Goal: Task Accomplishment & Management: Complete application form

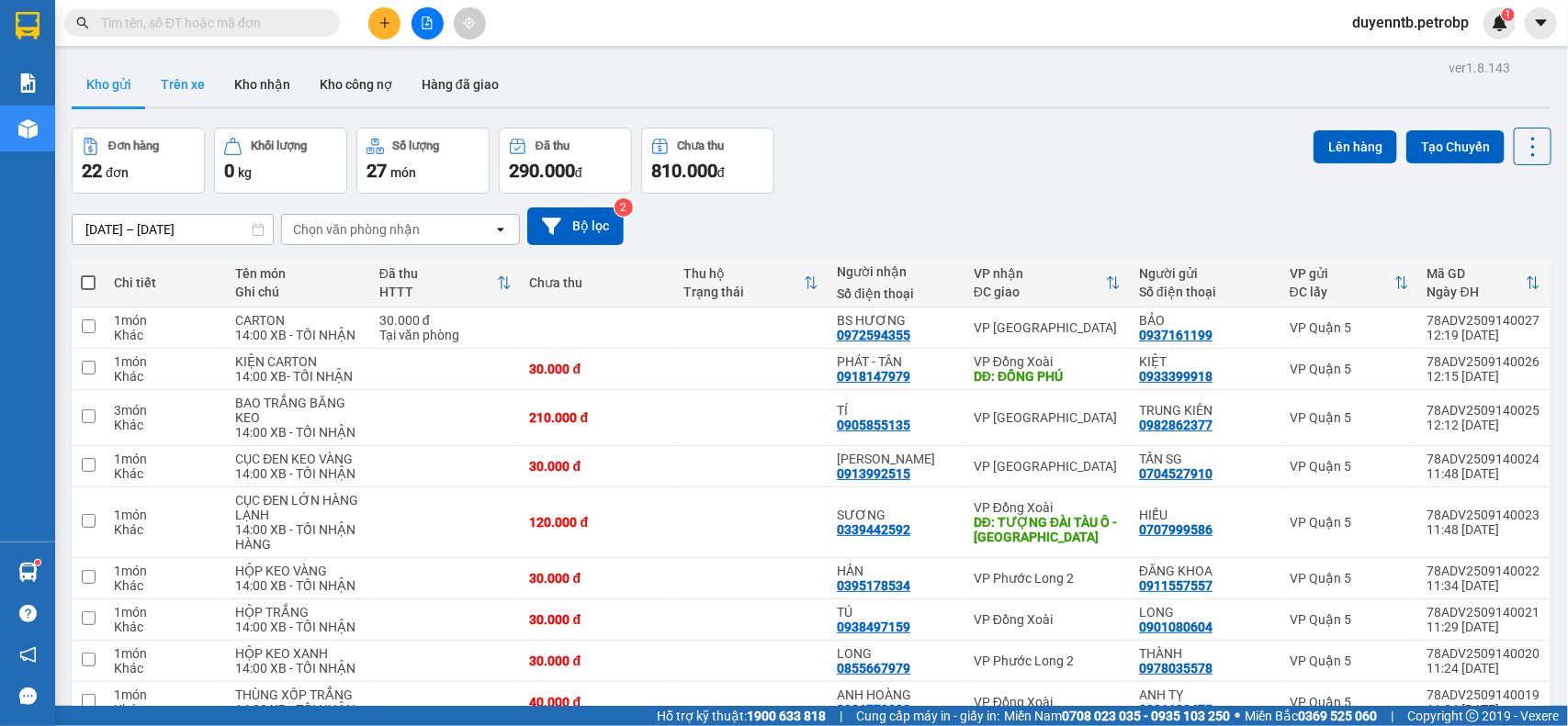
click at [166, 85] on button "Trên xe" at bounding box center [182, 84] width 73 height 44
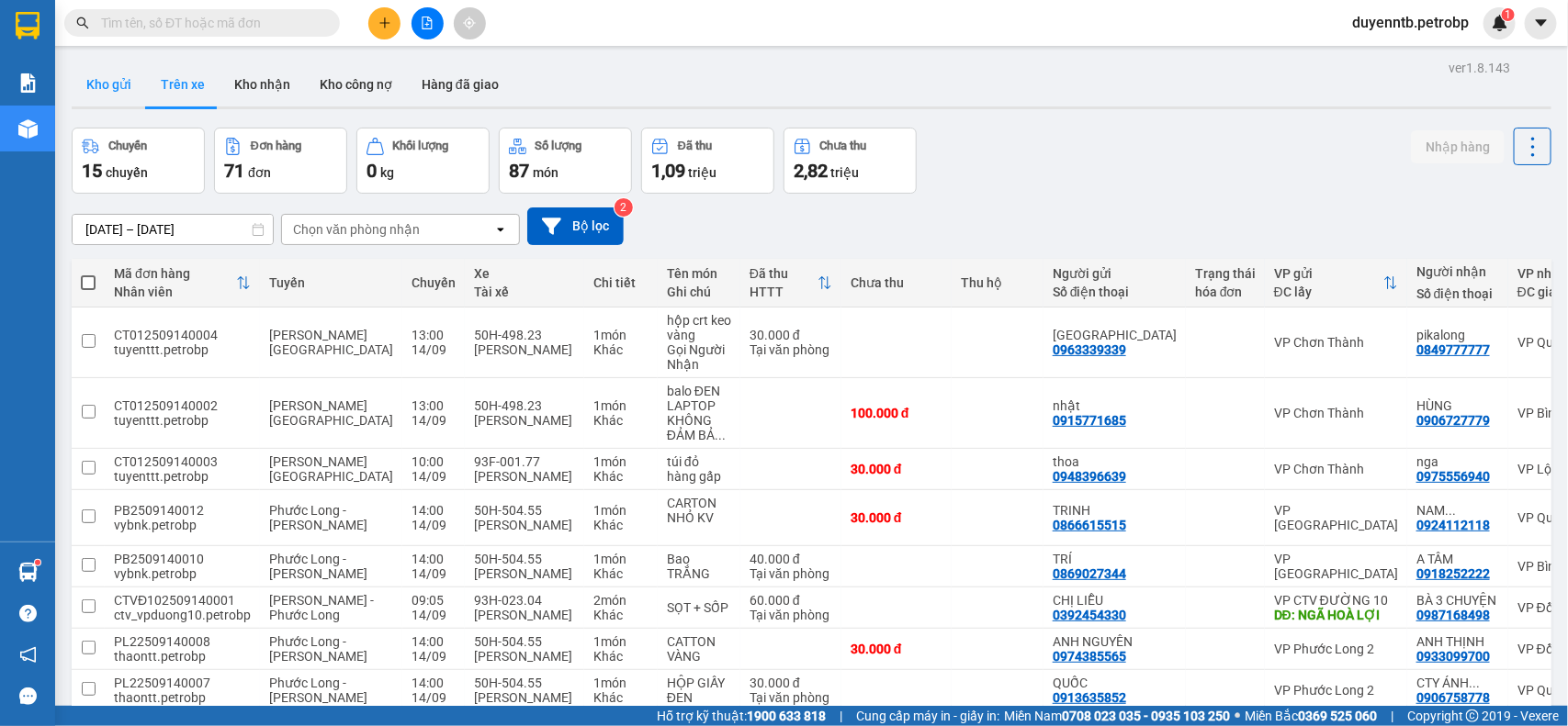
click at [115, 93] on button "Kho gửi" at bounding box center [108, 84] width 74 height 44
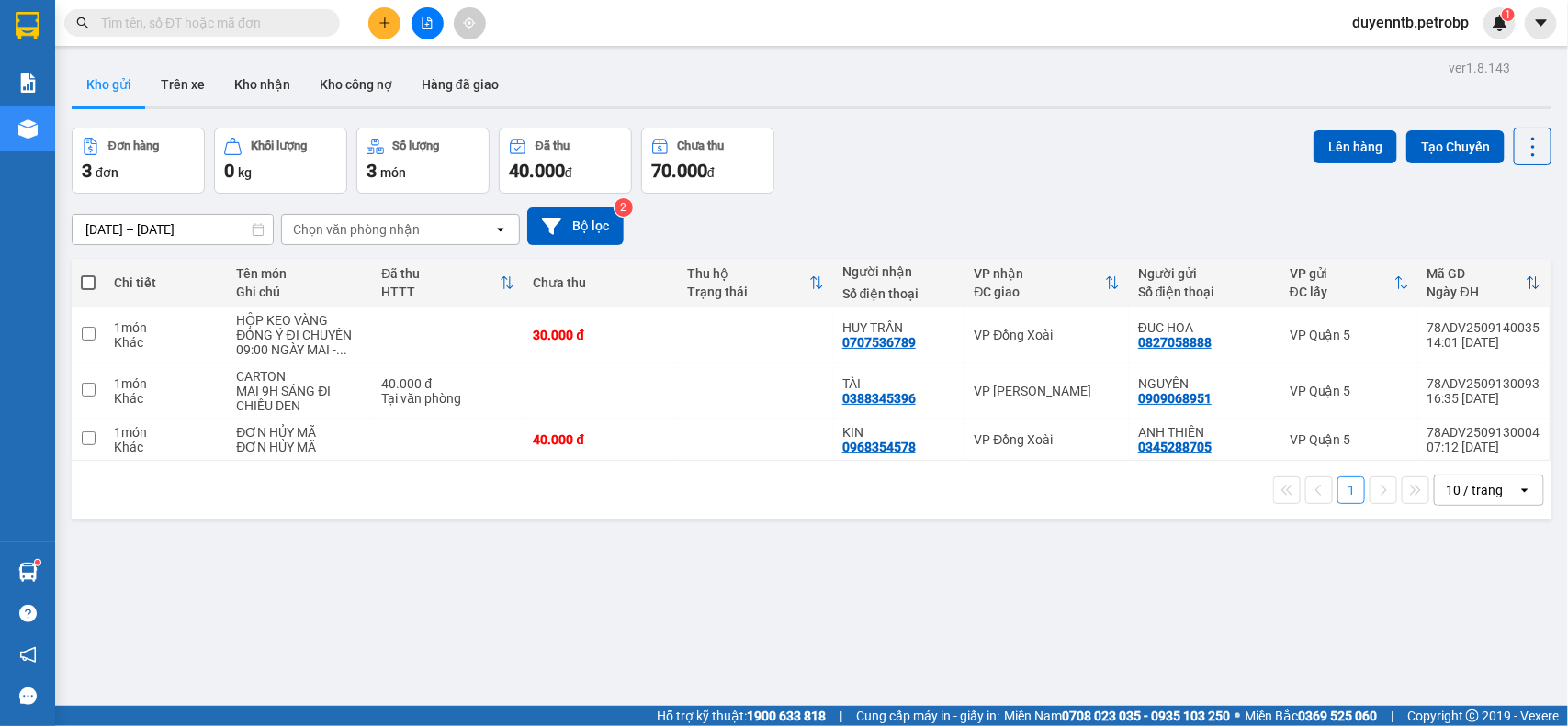
drag, startPoint x: 269, startPoint y: 34, endPoint x: 497, endPoint y: 2, distance: 230.2
click at [276, 37] on div "Kết quả tìm kiếm ( 0 ) Bộ lọc No Data" at bounding box center [179, 23] width 358 height 32
click at [290, 23] on input "text" at bounding box center [210, 23] width 217 height 21
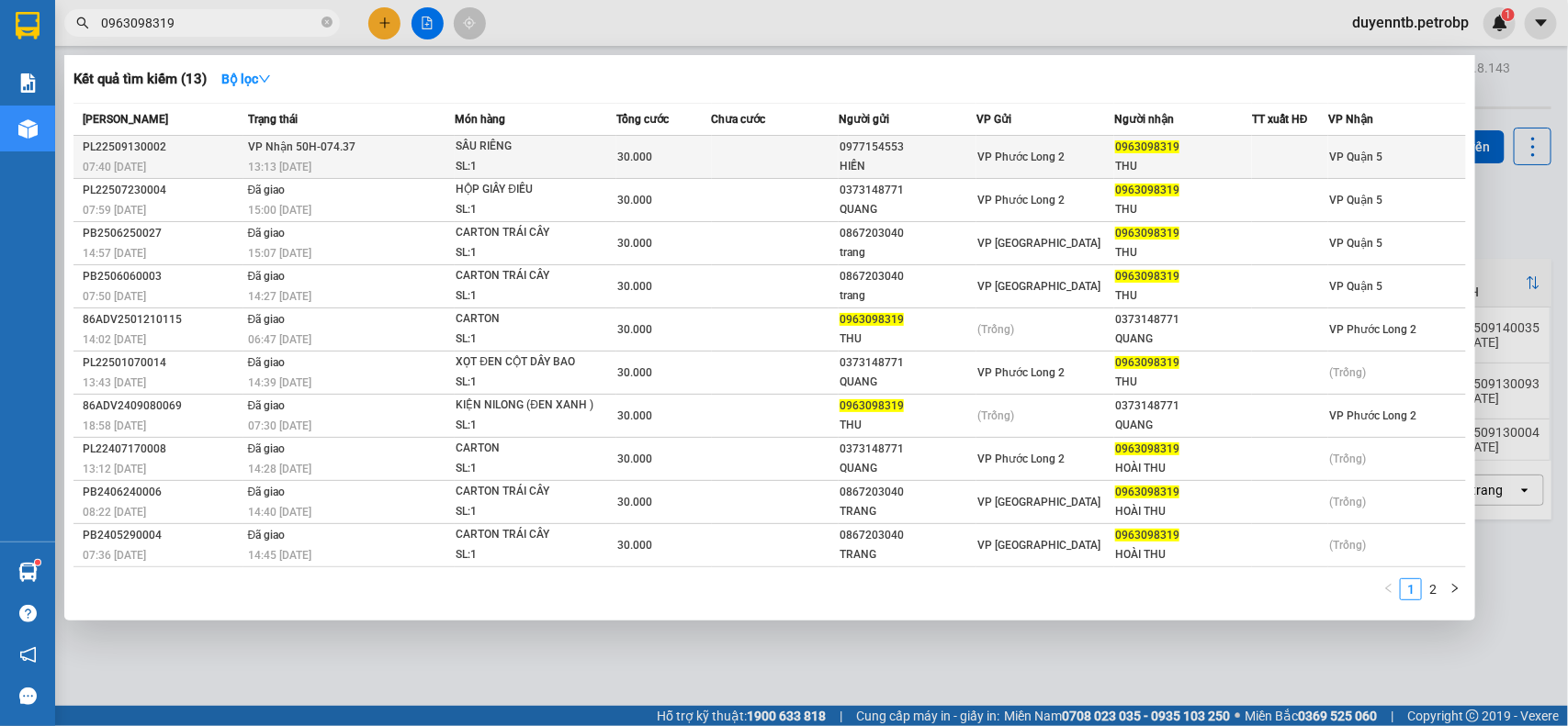
type input "0963098319"
click at [790, 167] on td at bounding box center [775, 158] width 127 height 43
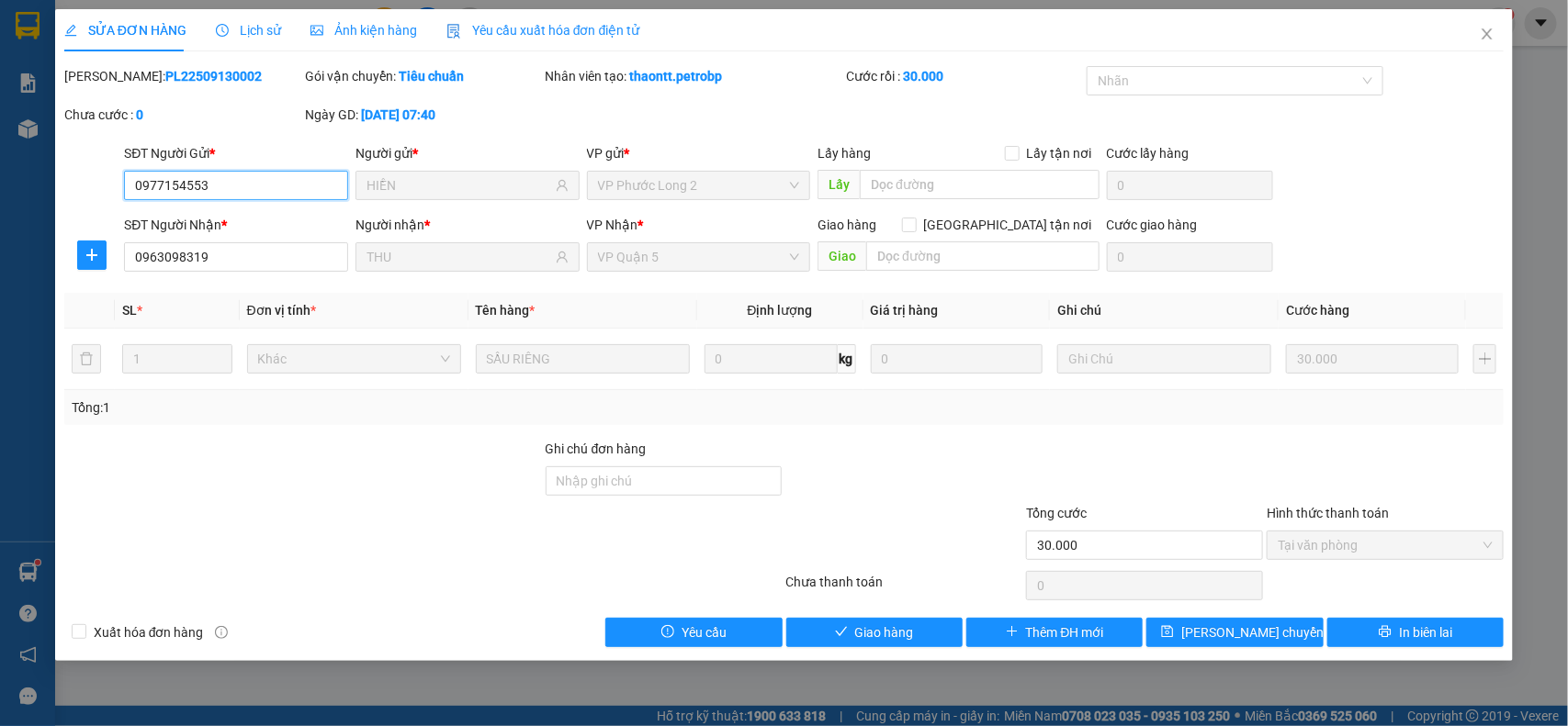
type input "0977154553"
type input "HIỀN"
type input "0963098319"
type input "THU"
type input "30.000"
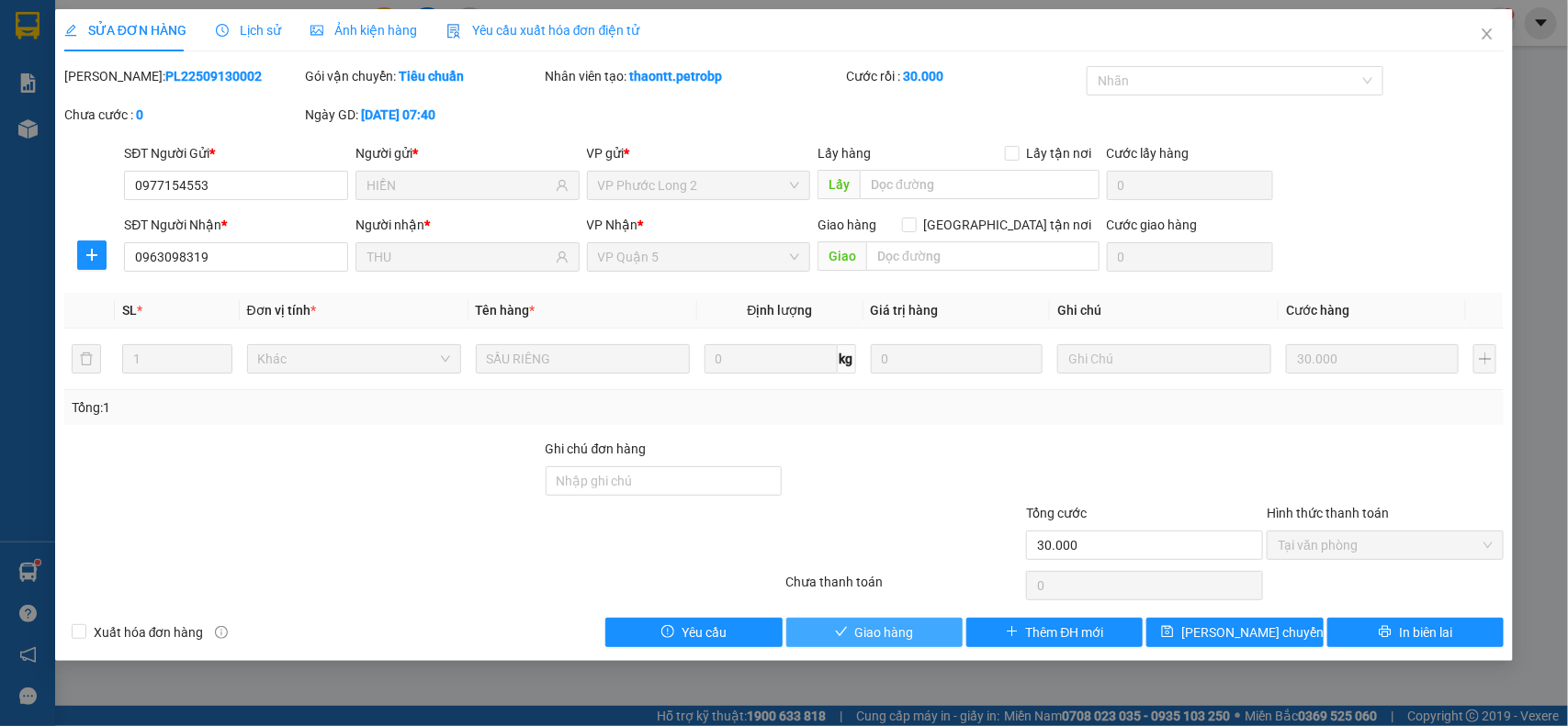
click at [915, 631] on button "Giao hàng" at bounding box center [875, 632] width 177 height 29
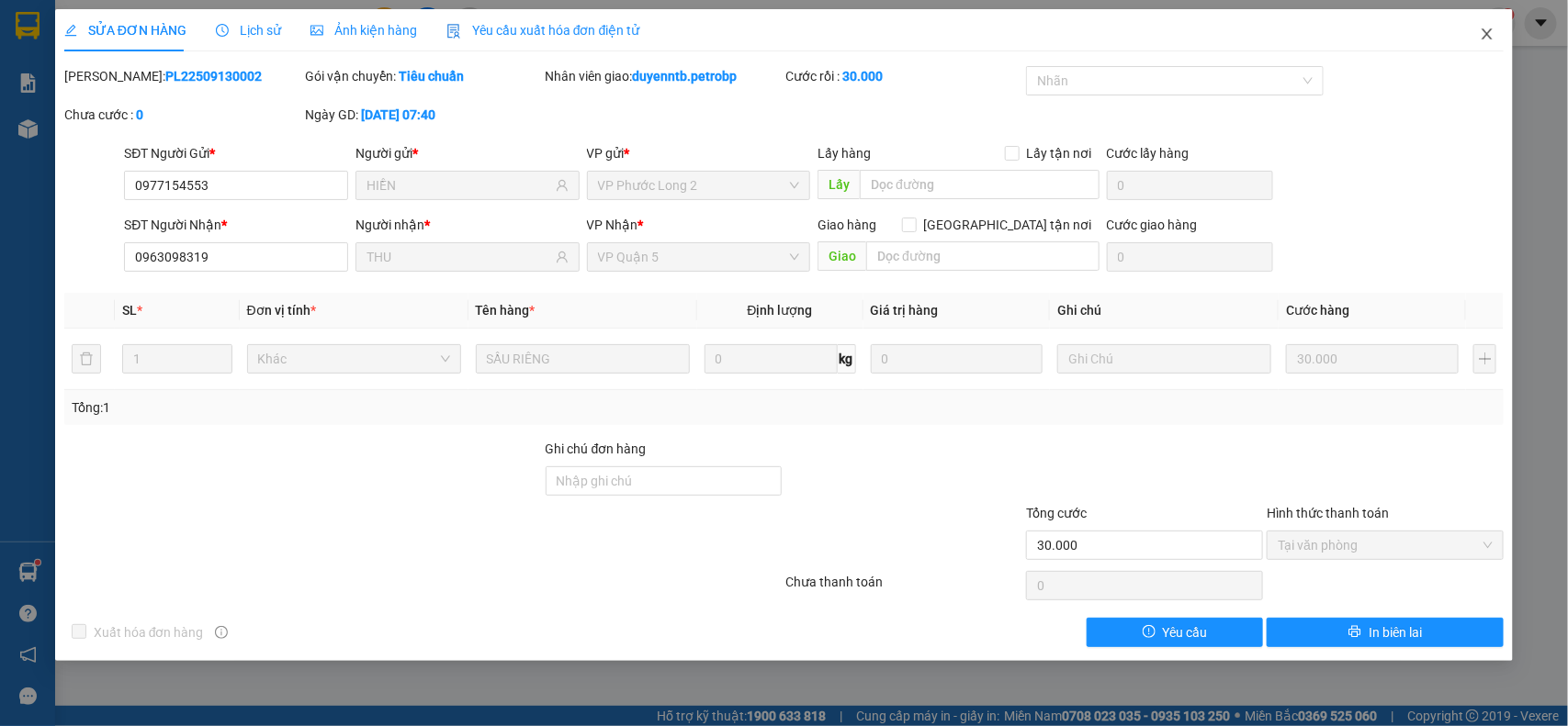
click at [1480, 38] on icon "close" at bounding box center [1487, 34] width 15 height 15
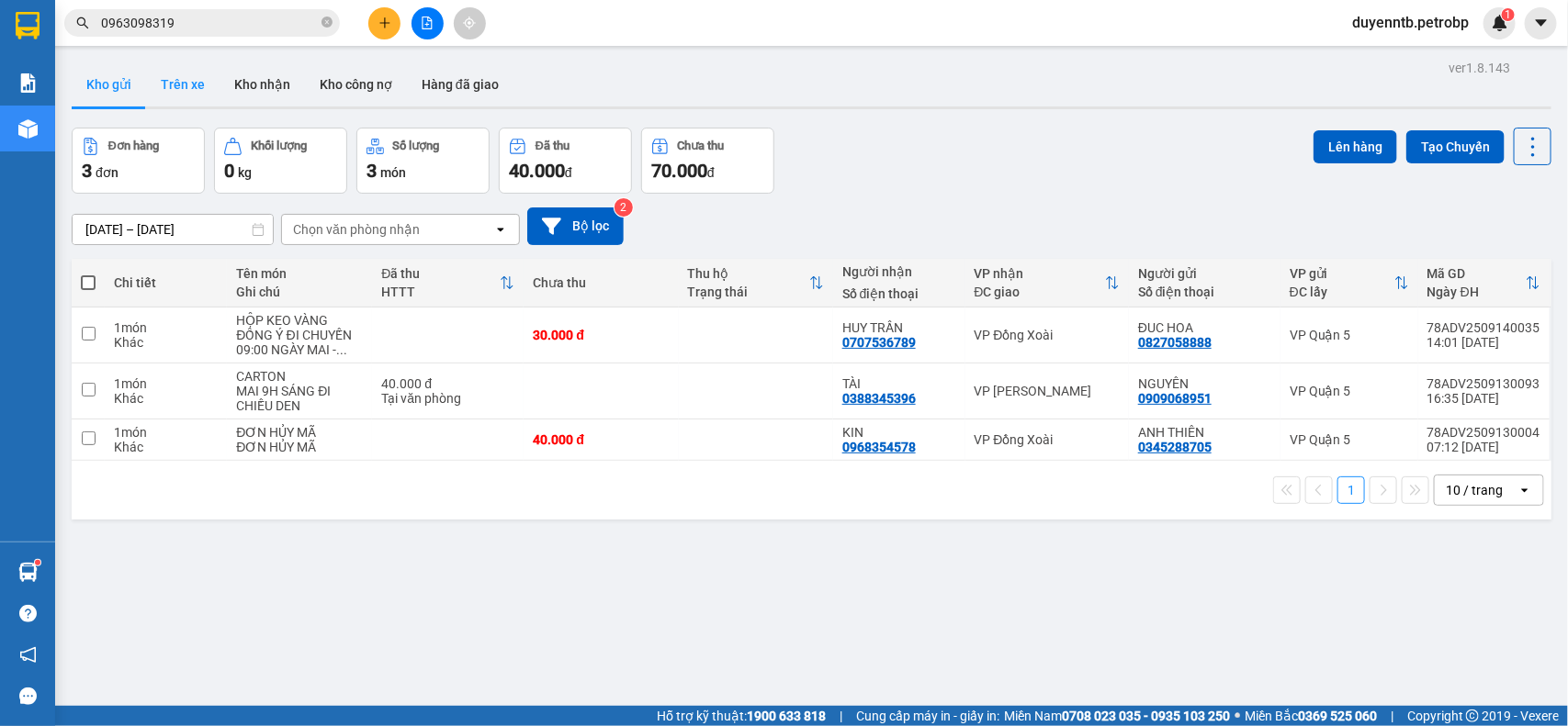
click at [176, 84] on button "Trên xe" at bounding box center [182, 84] width 73 height 44
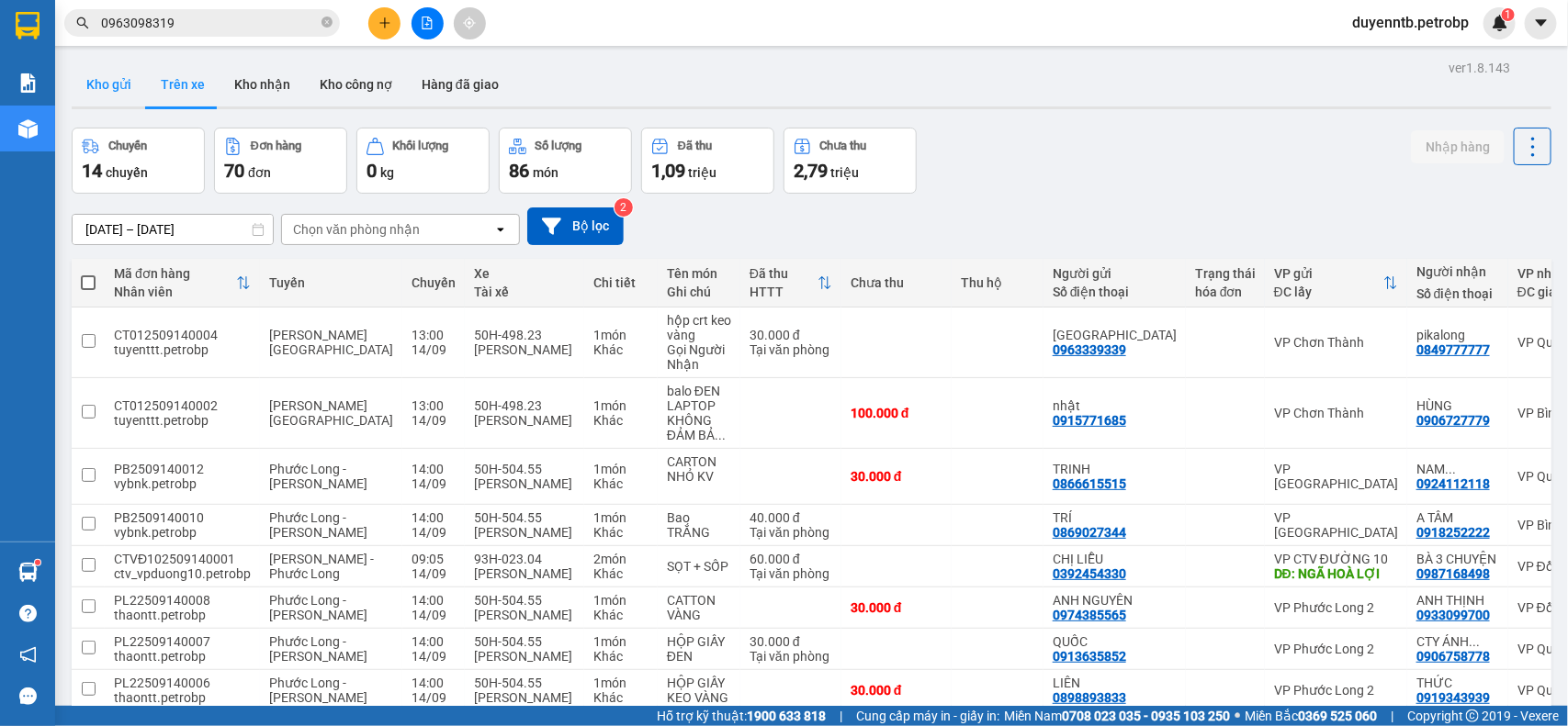
click at [116, 85] on button "Kho gửi" at bounding box center [108, 84] width 74 height 44
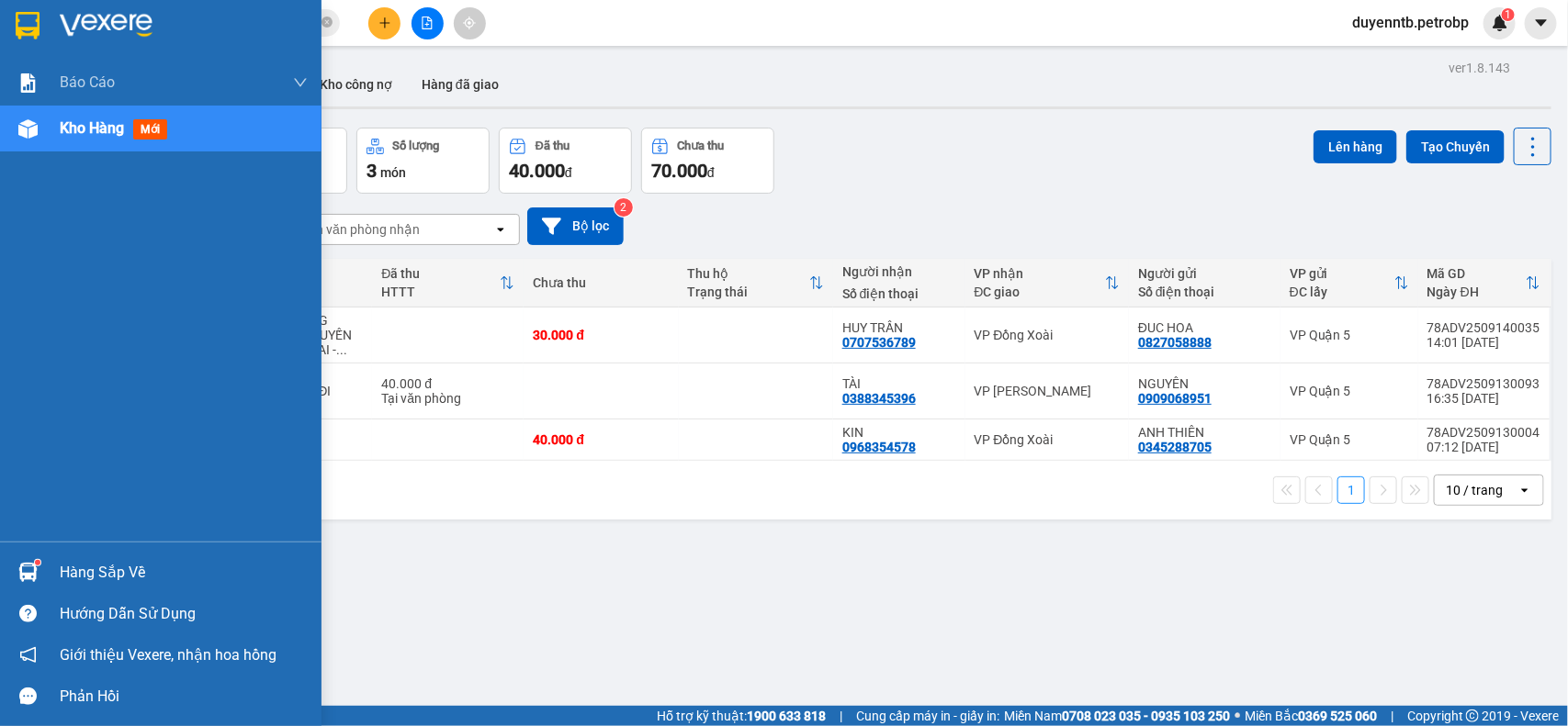
click at [20, 570] on img at bounding box center [28, 572] width 20 height 20
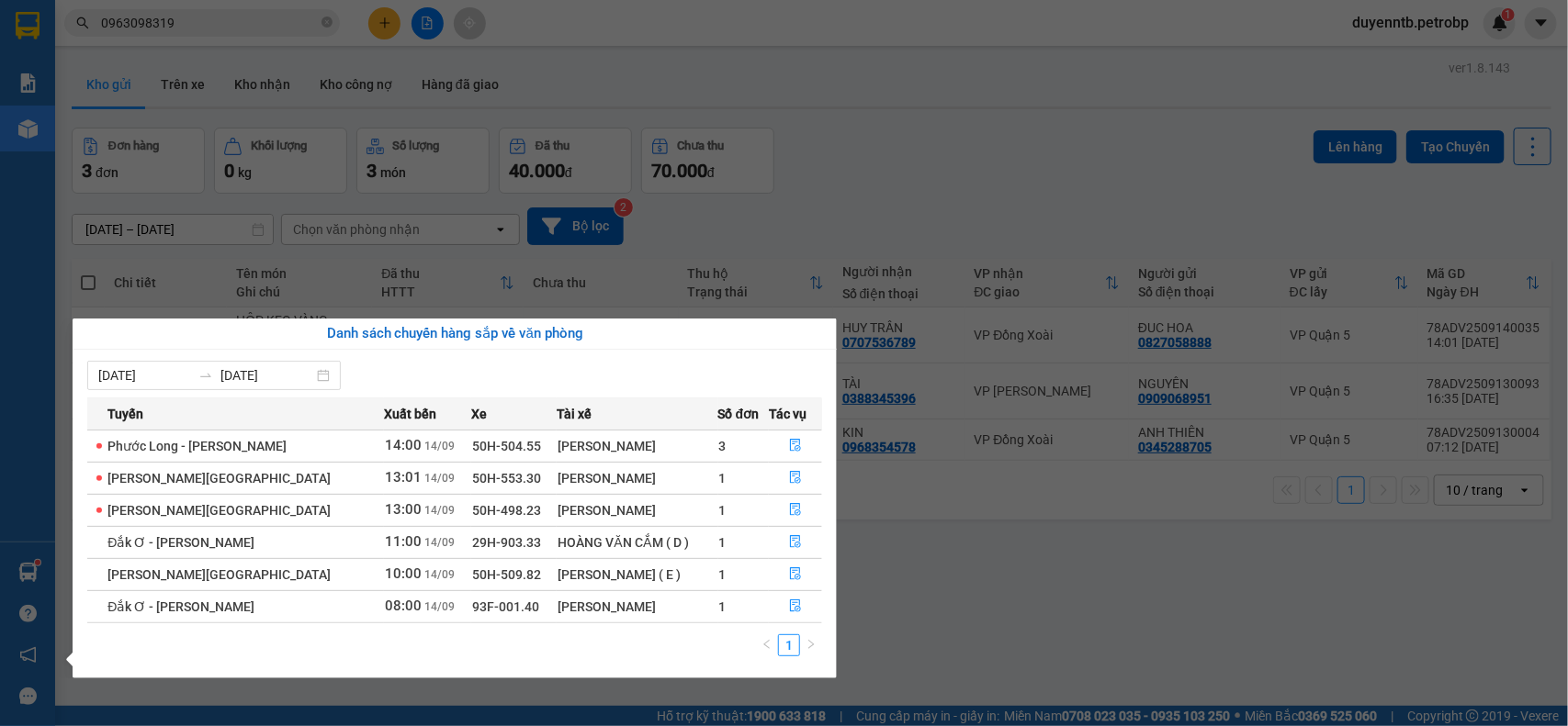
click at [854, 101] on section "Kết quả tìm kiếm ( 13 ) Bộ lọc Mã ĐH Trạng thái Món hàng Tổng cước Chưa cước Ng…" at bounding box center [784, 363] width 1568 height 726
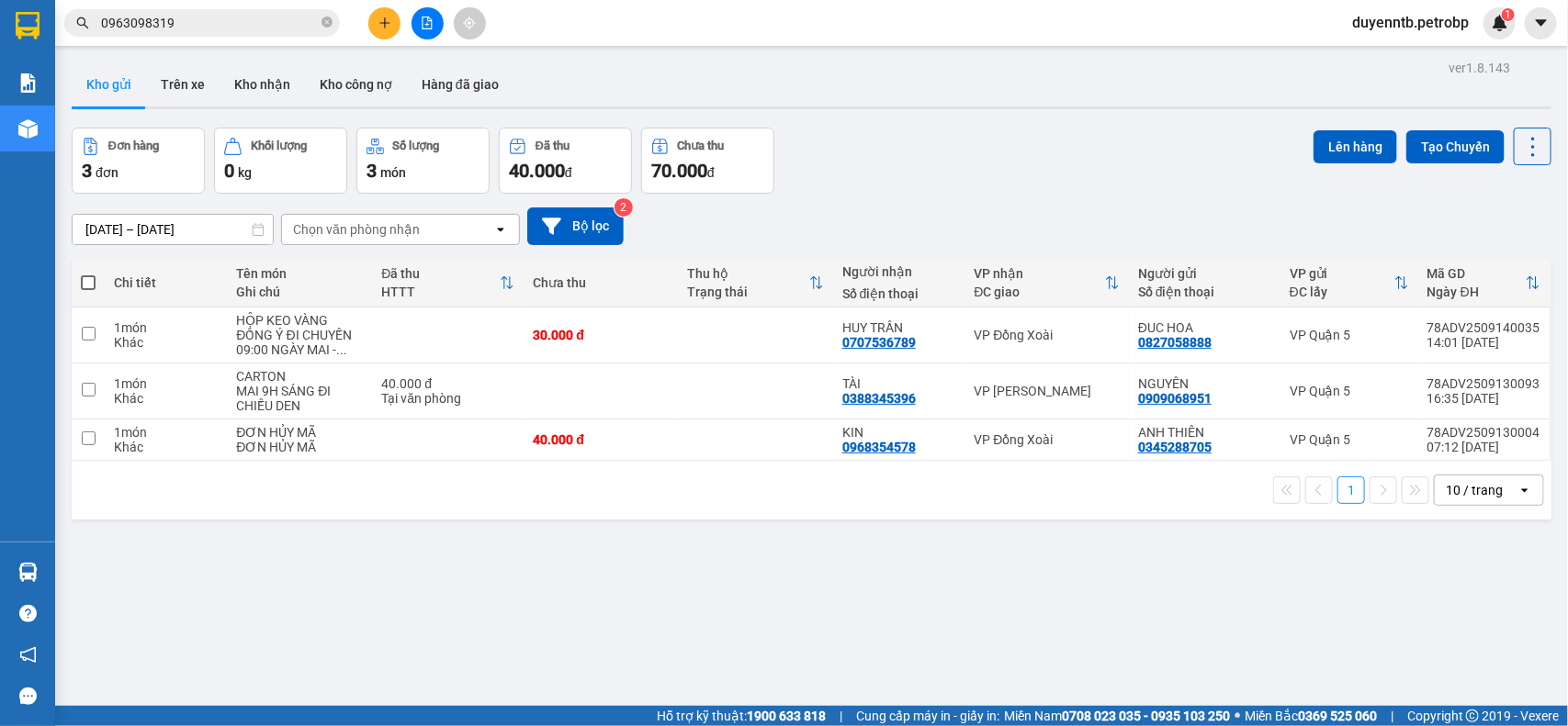
click at [379, 19] on button at bounding box center [384, 23] width 32 height 32
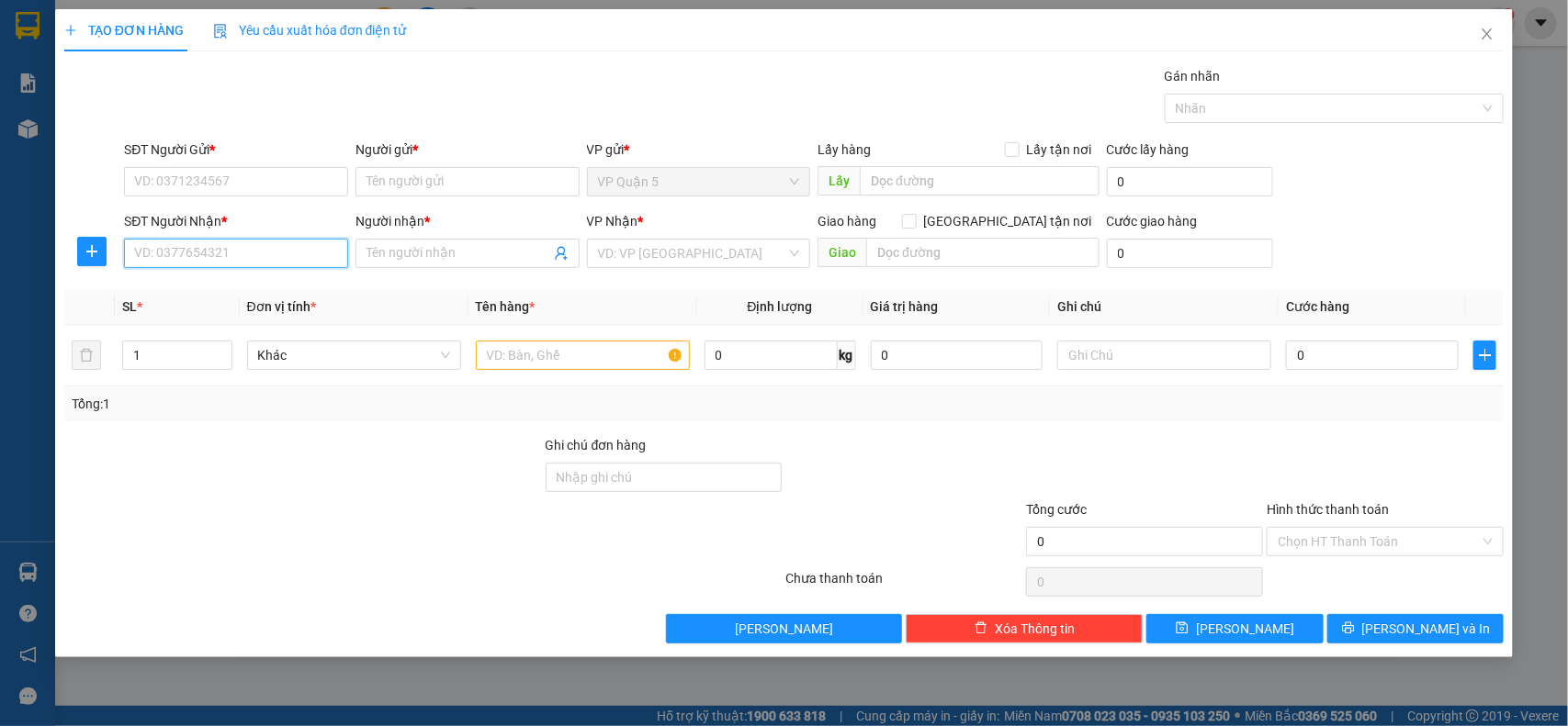
click at [289, 264] on input "SĐT Người Nhận *" at bounding box center [236, 253] width 225 height 29
type input "818"
click at [214, 248] on input "818" at bounding box center [236, 253] width 225 height 29
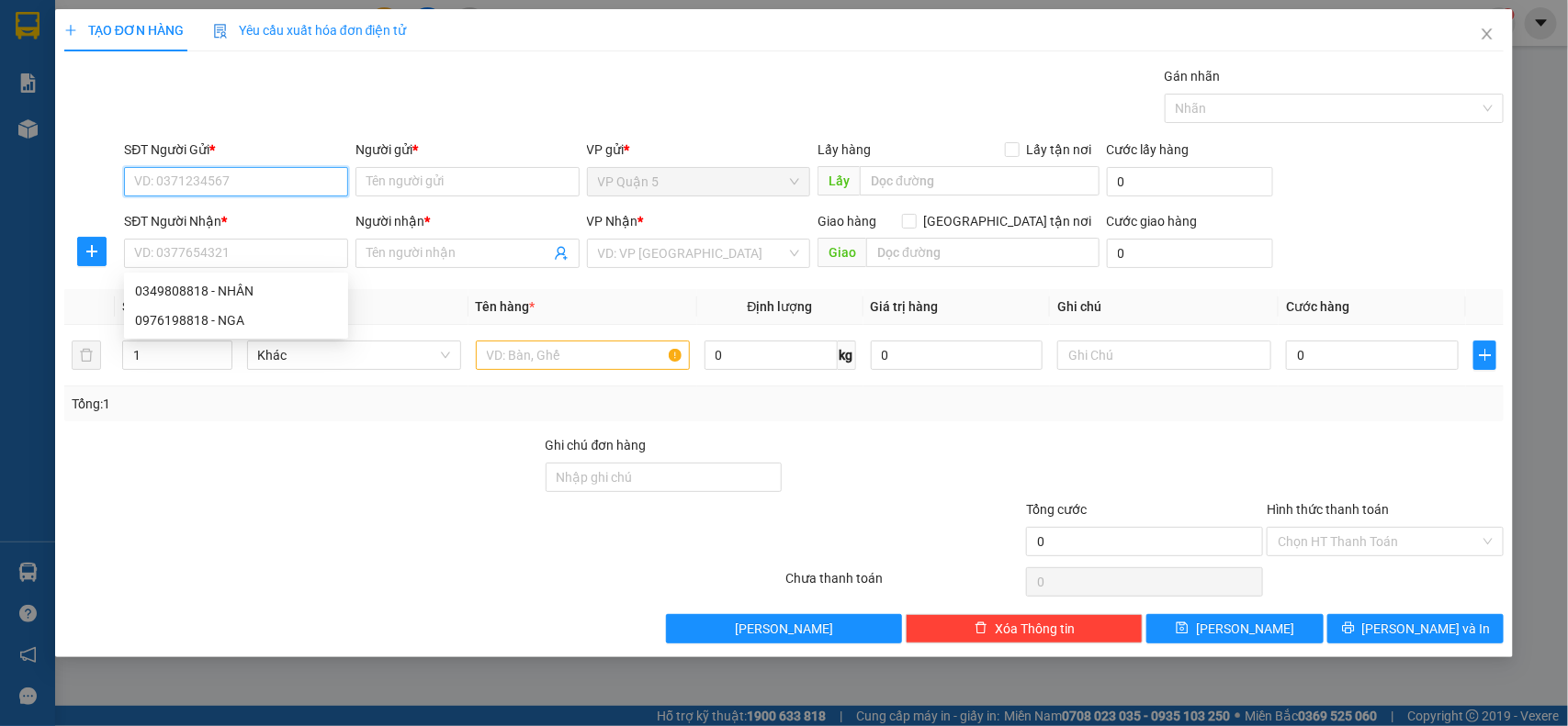
click at [217, 172] on input "SĐT Người Gửi *" at bounding box center [236, 181] width 225 height 29
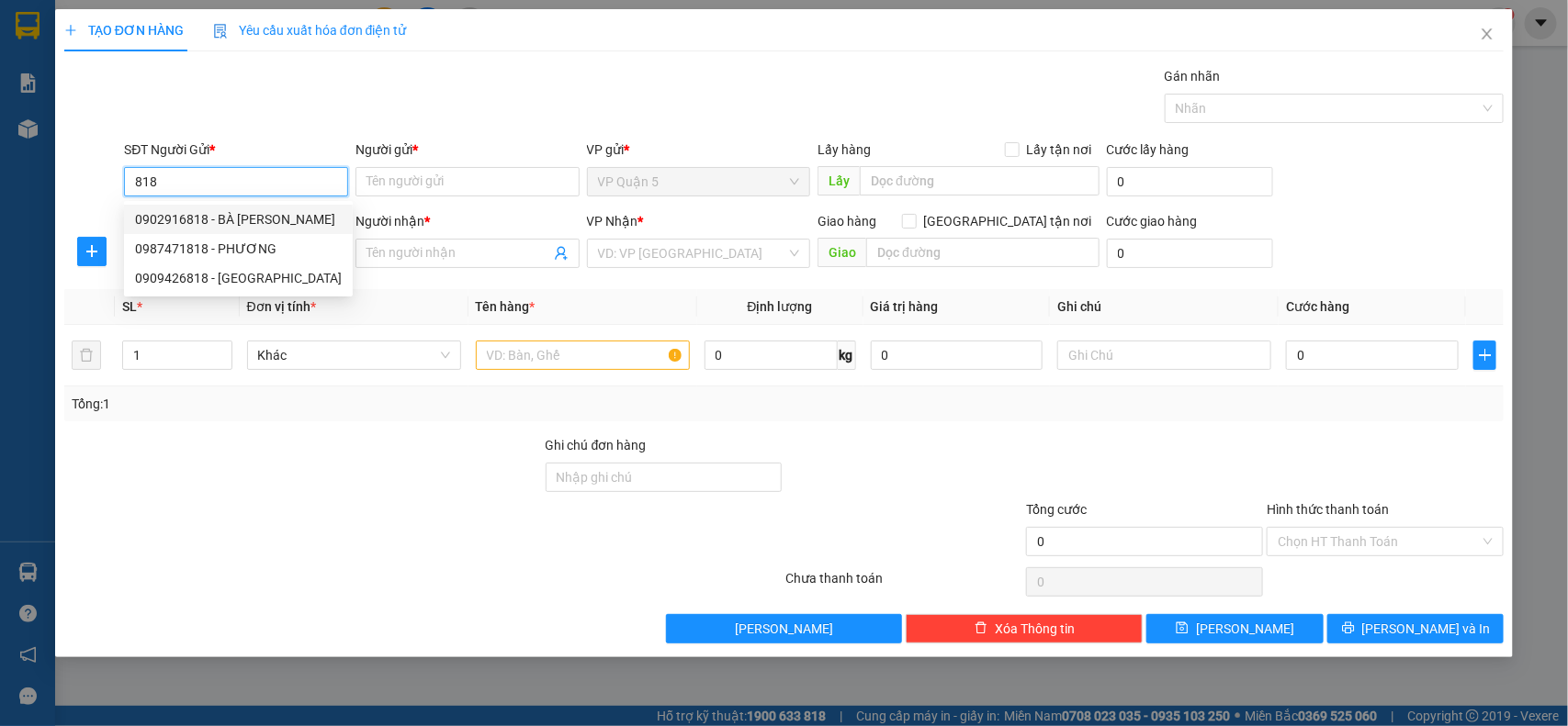
click at [259, 225] on div "0902916818 - BÀ [PERSON_NAME]" at bounding box center [239, 220] width 207 height 21
type input "0902916818"
type input "BÀ BẢY"
type input "0866636998"
type input "TUYẾT"
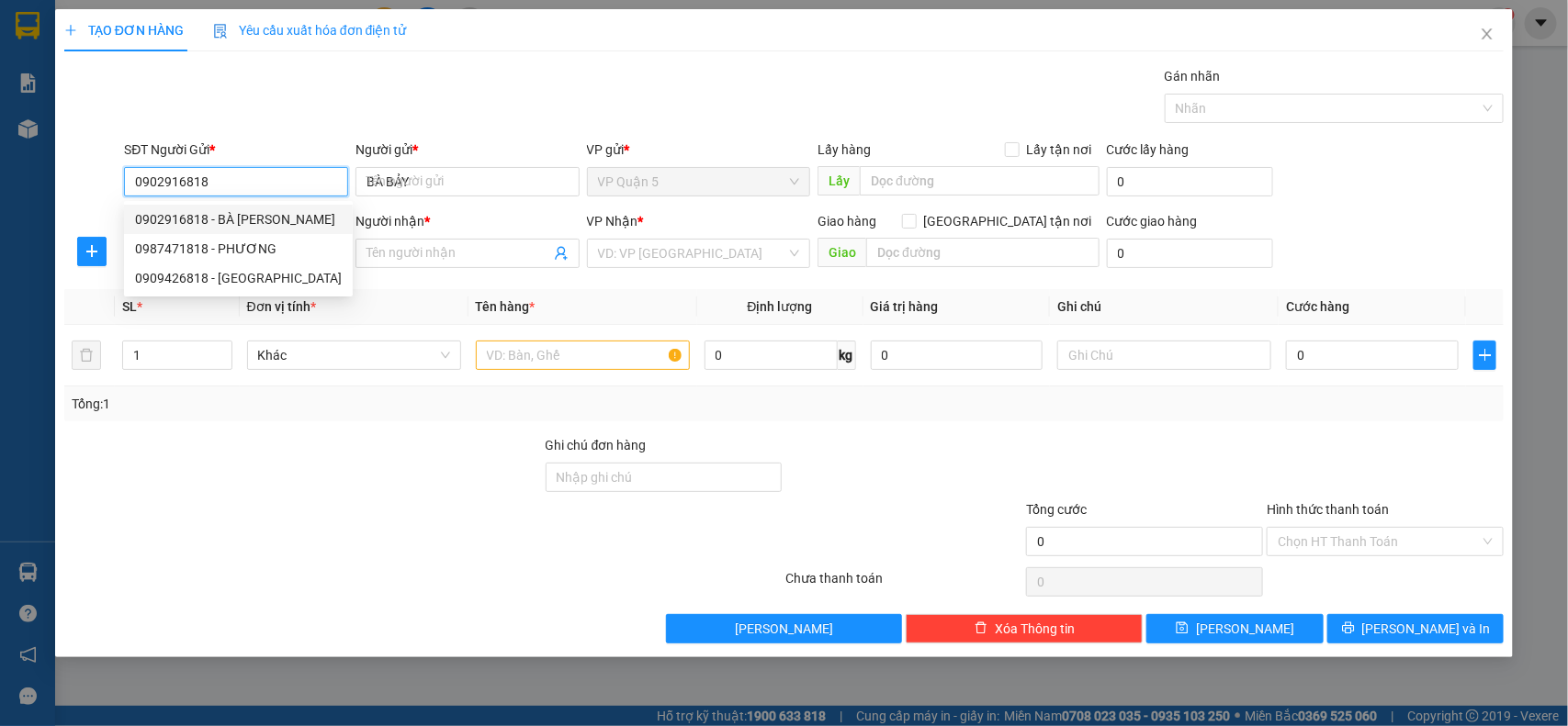
type input "CX TÂN PHÚ"
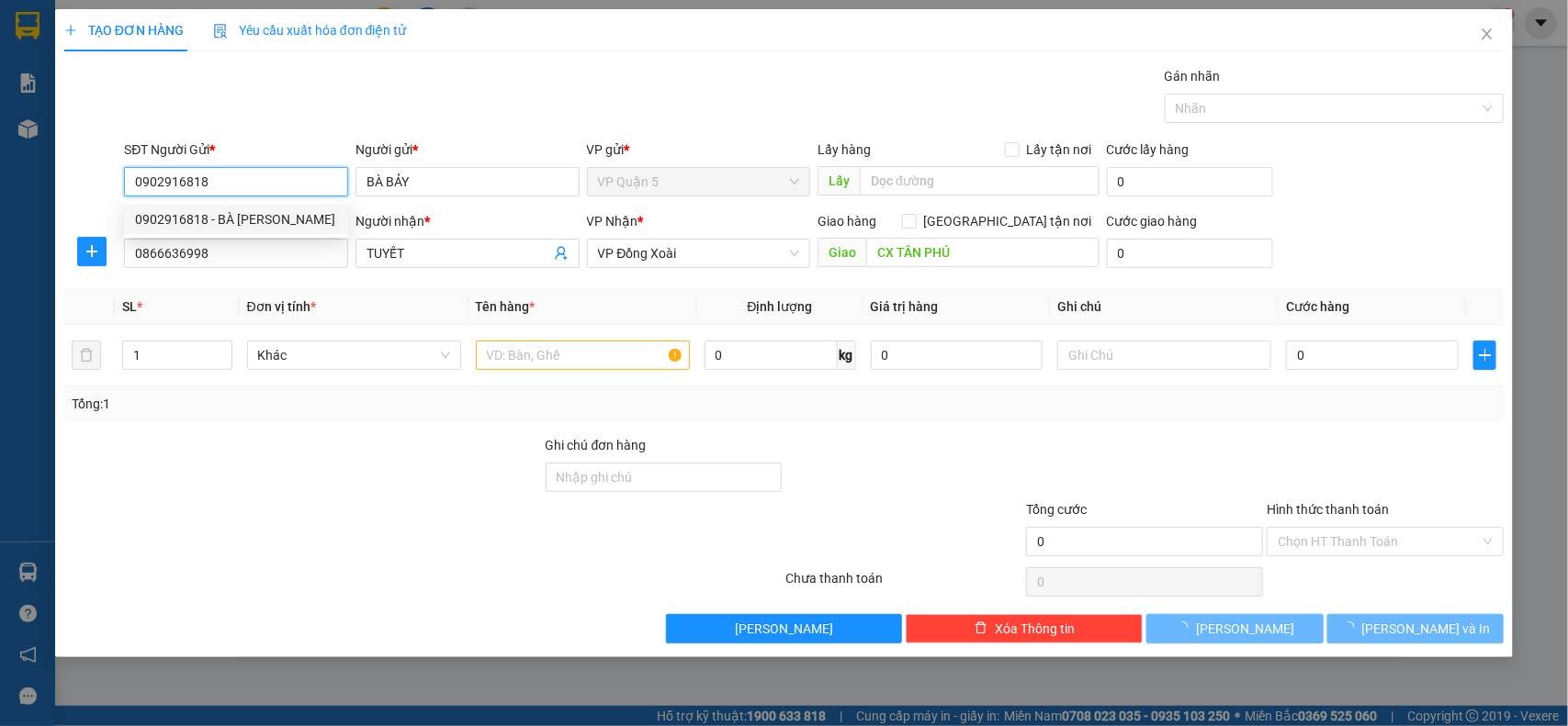
type input "160.000"
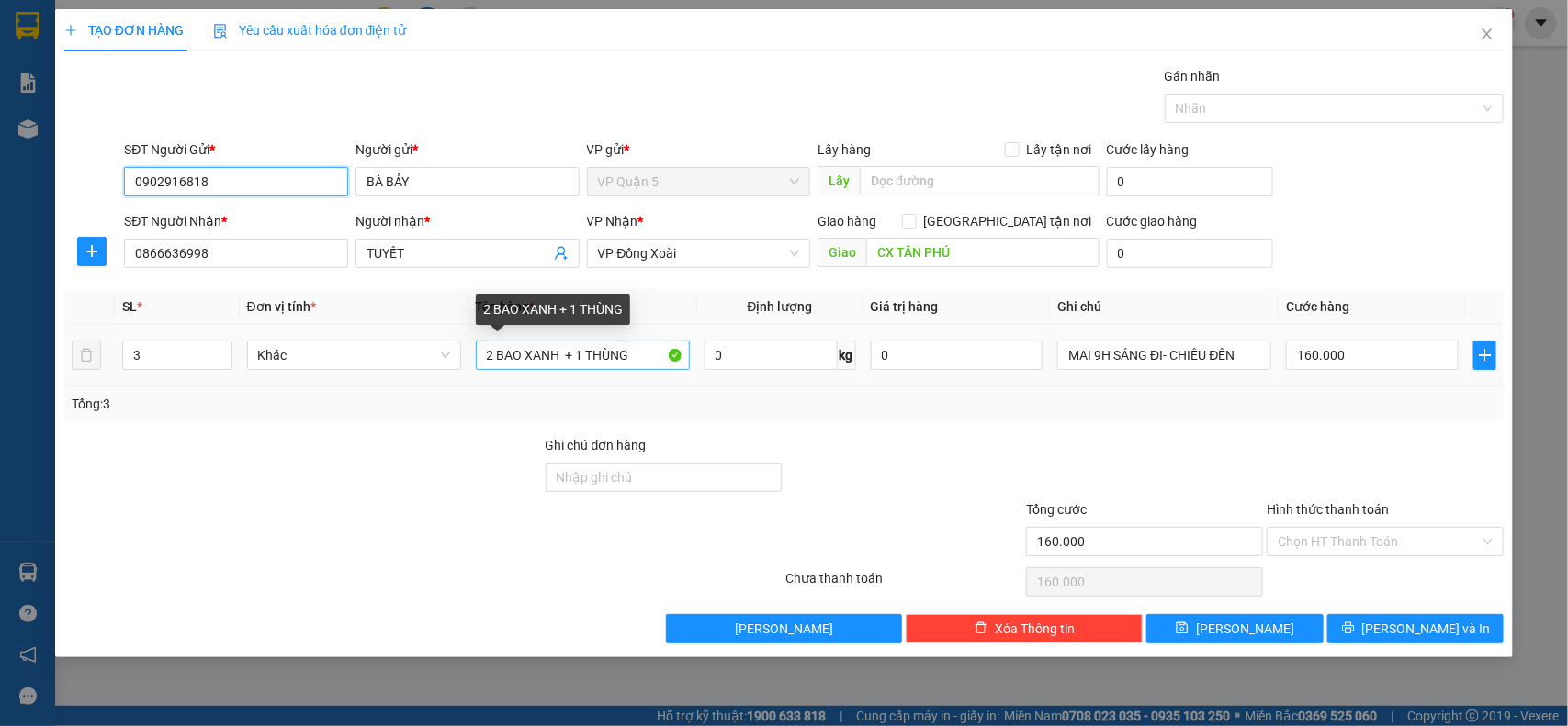
type input "0902916818"
click at [493, 363] on input "2 BAO XANH + 1 THÙNG" at bounding box center [583, 355] width 214 height 29
type input "1 BAO XANH + 1 THÙNG"
type input "2"
click at [221, 363] on icon "down" at bounding box center [222, 361] width 7 height 7
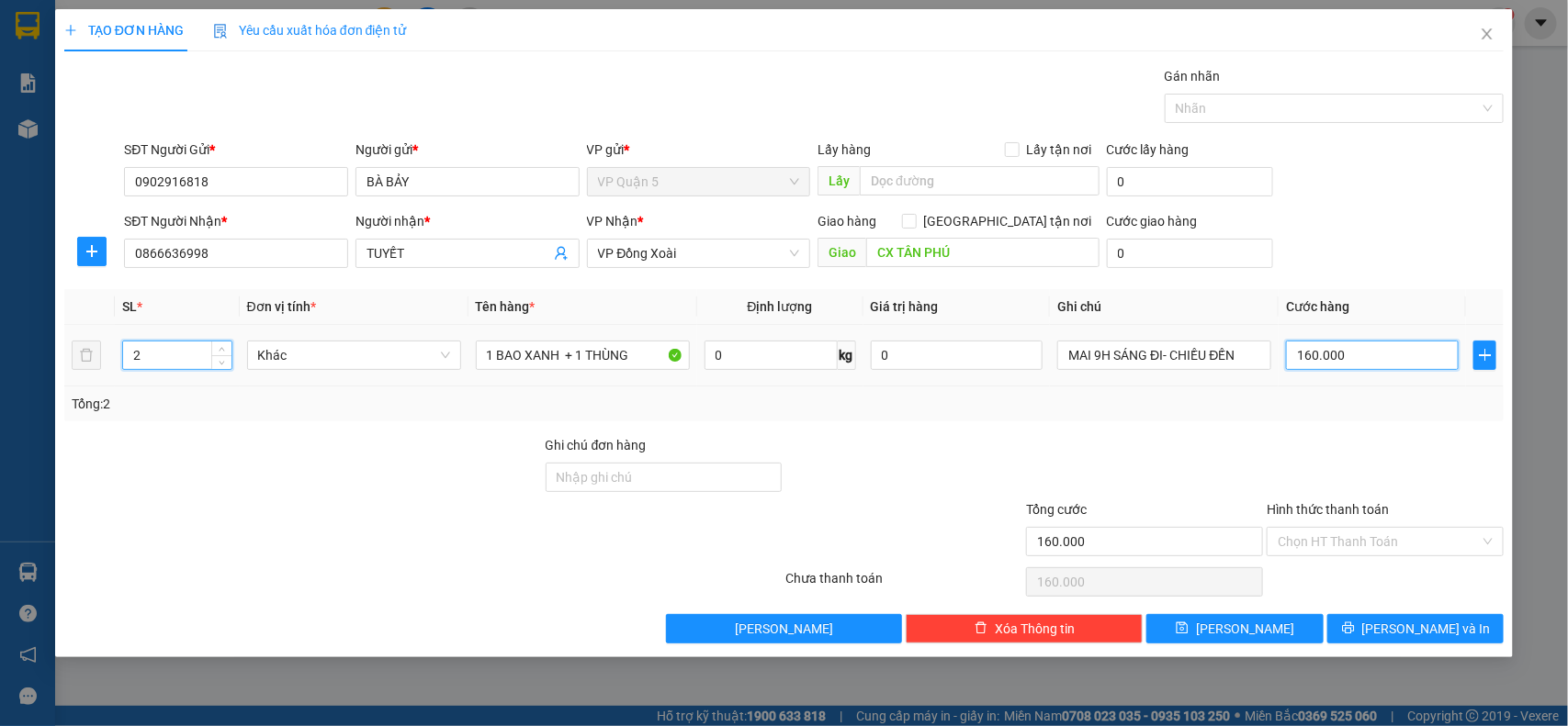
click at [1381, 350] on input "160.000" at bounding box center [1373, 355] width 173 height 29
type input "0"
type input "1"
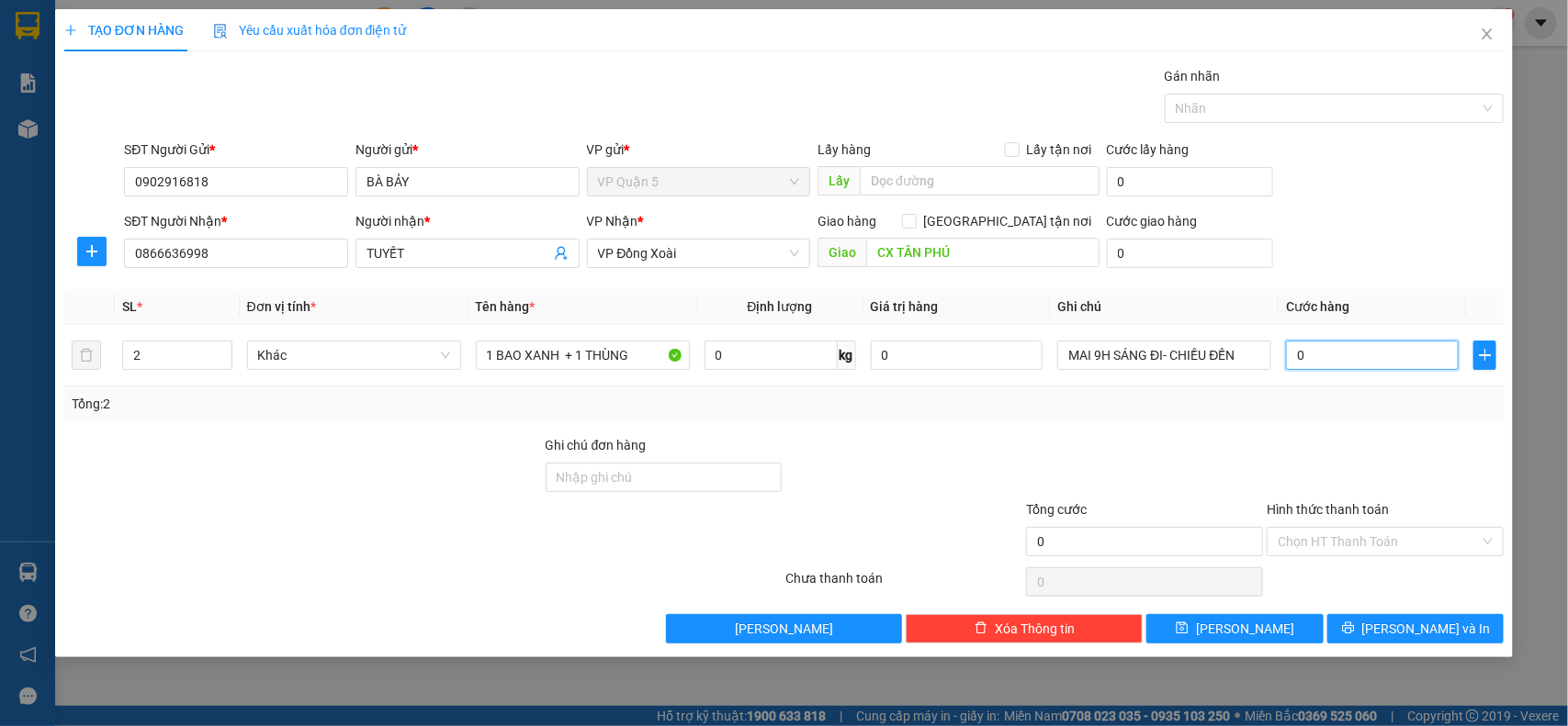
type input "1"
type input "01"
type input "12"
type input "012"
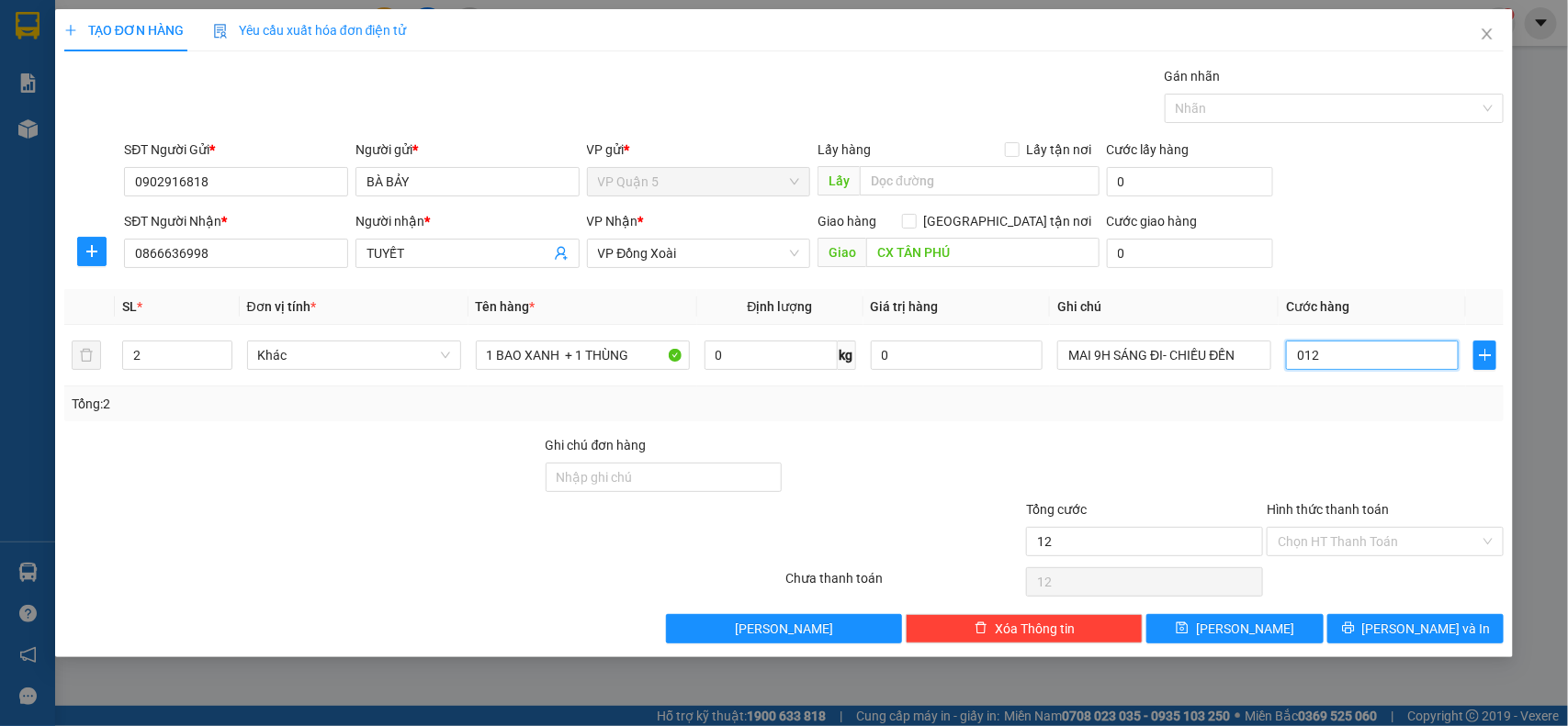
type input "120"
type input "0.120"
type input "1.200"
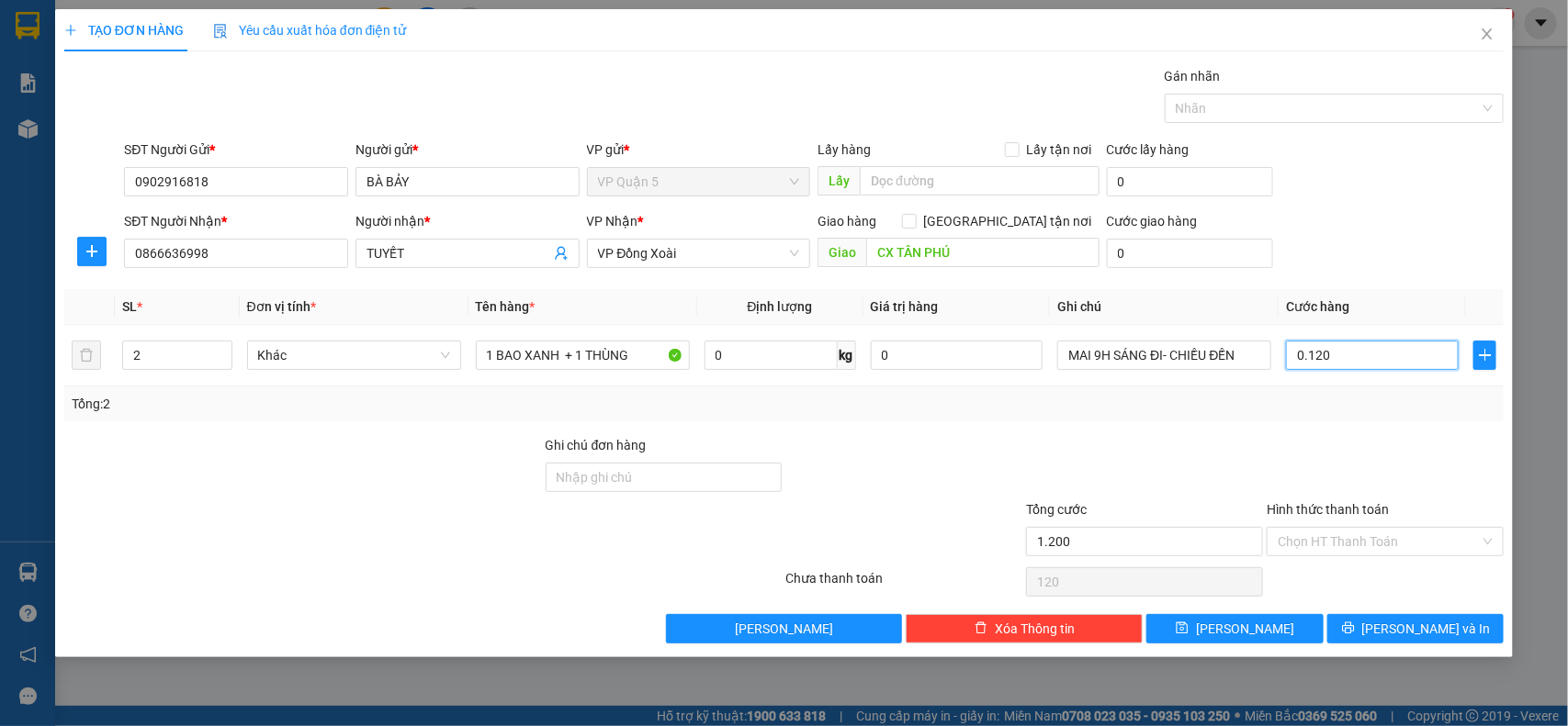
type input "01.200"
type input "12.000"
type input "012.000"
type input "120.000"
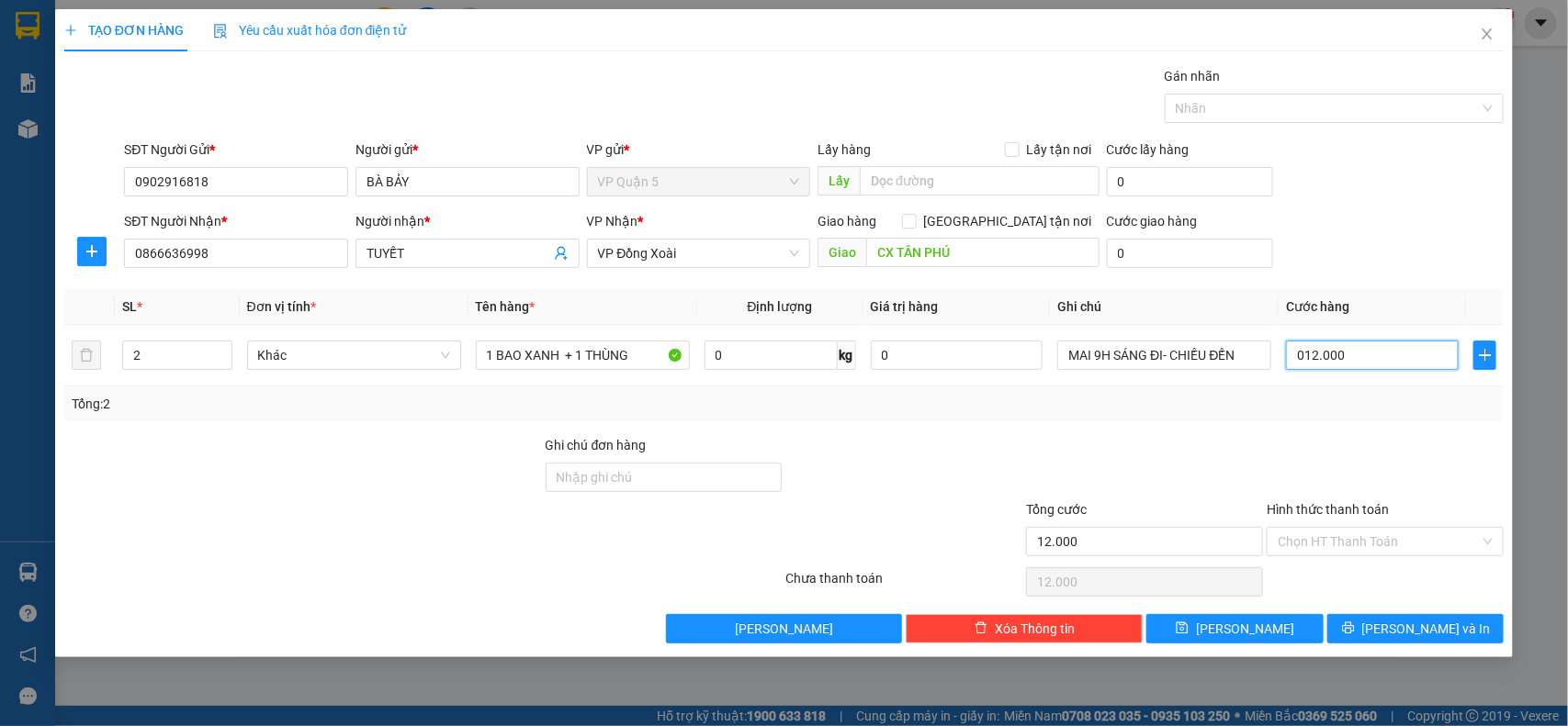
type input "120.000"
click at [1399, 623] on span "[PERSON_NAME] và In" at bounding box center [1426, 629] width 129 height 21
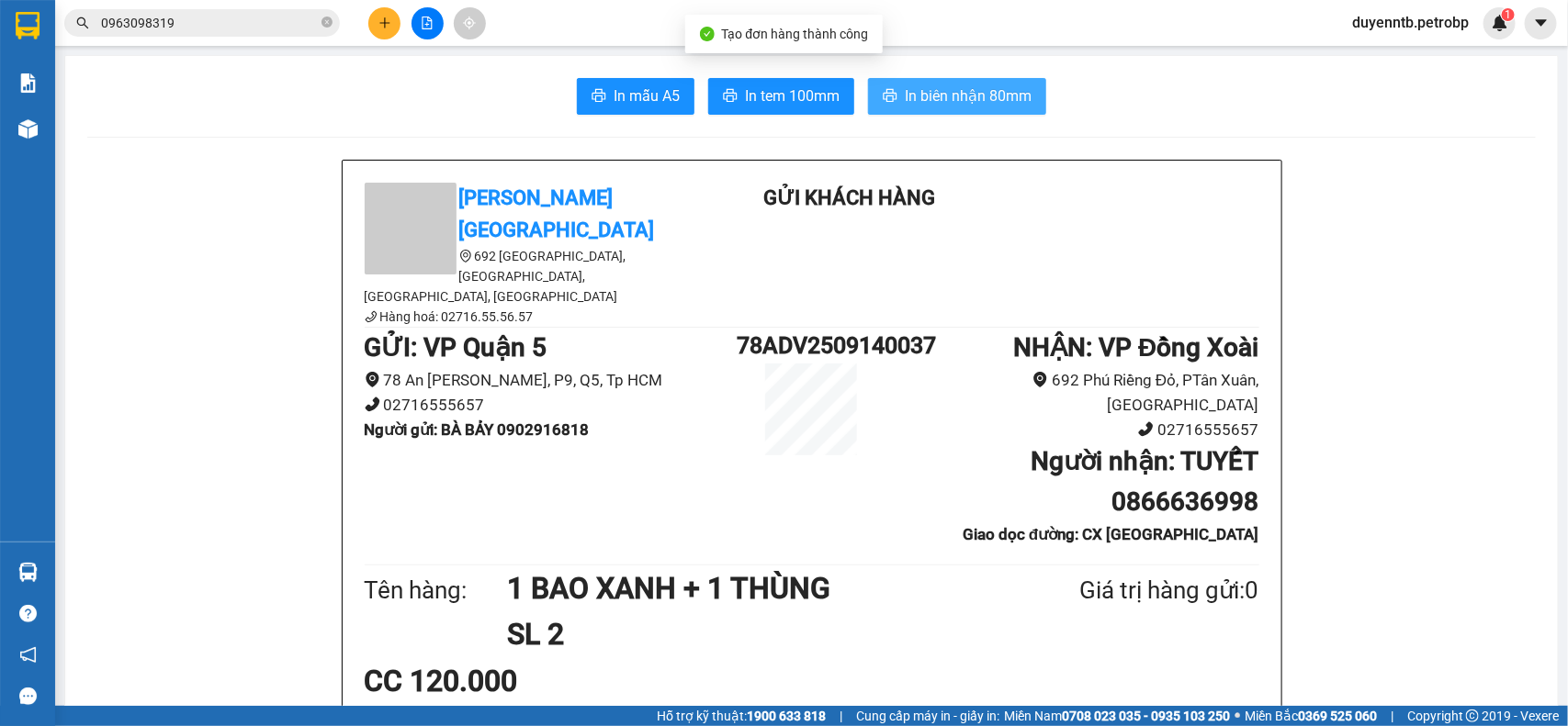
click at [905, 100] on span "In biên nhận 80mm" at bounding box center [968, 96] width 127 height 23
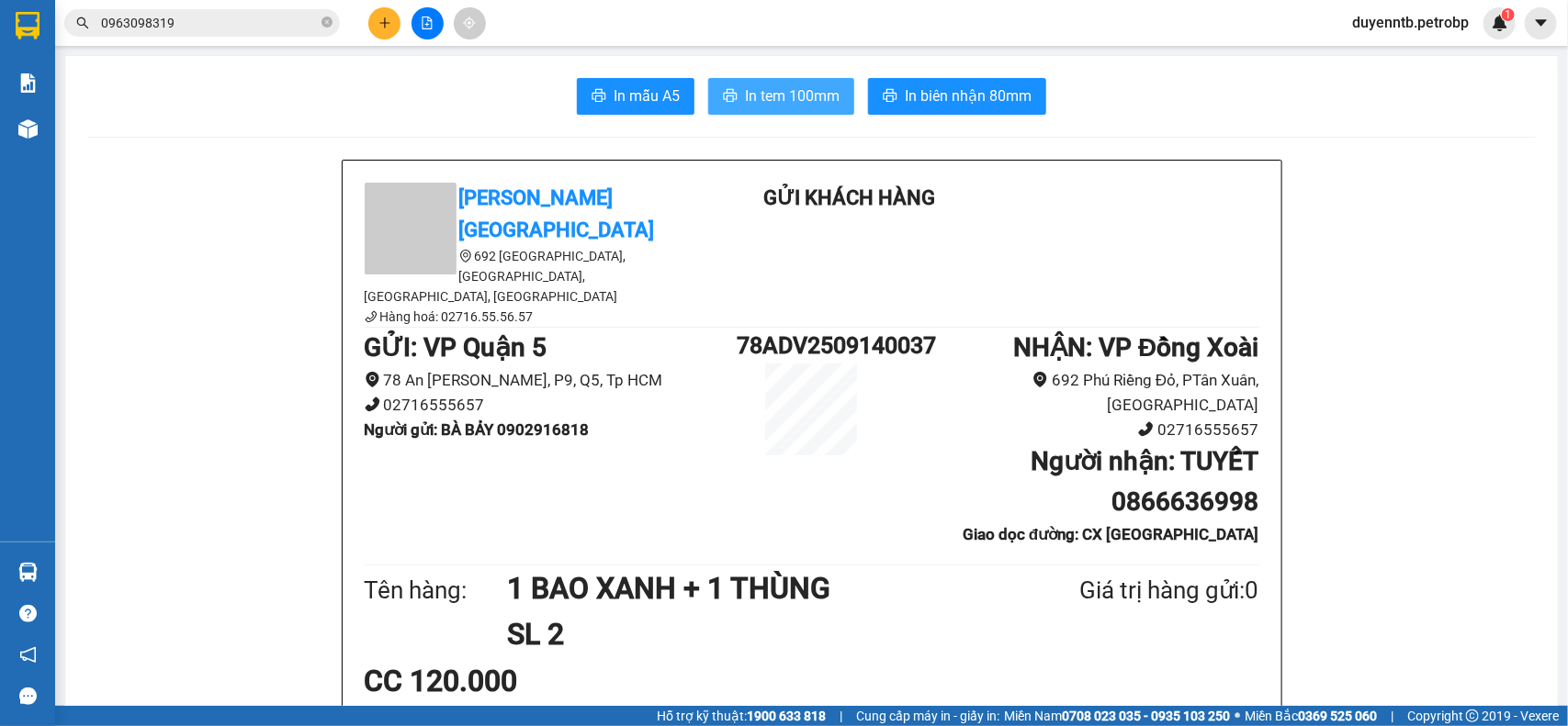
click at [806, 103] on span "In tem 100mm" at bounding box center [792, 96] width 95 height 23
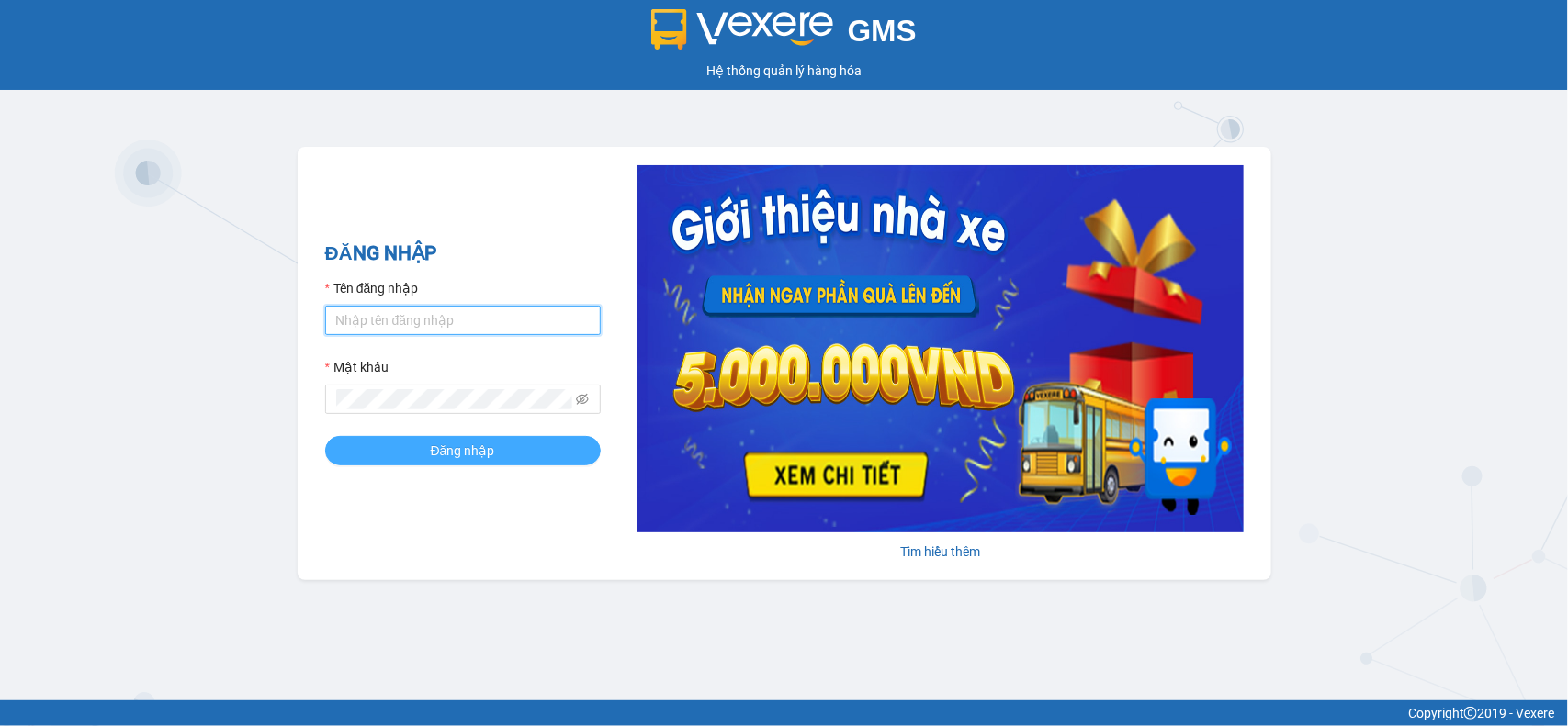
type input "duyenntb.petrobp"
click at [435, 450] on span "Đăng nhập" at bounding box center [463, 451] width 64 height 21
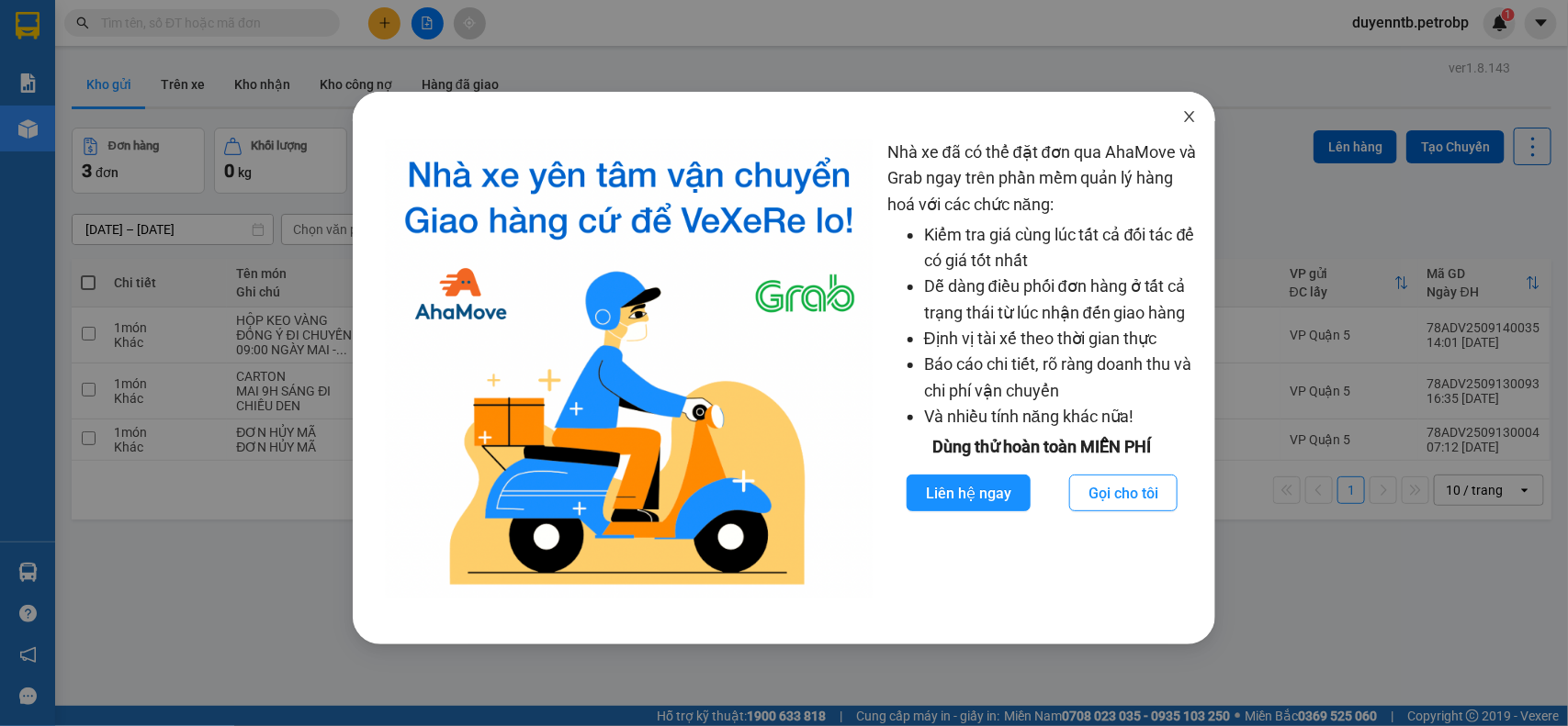
click at [1194, 119] on icon "close" at bounding box center [1189, 116] width 15 height 15
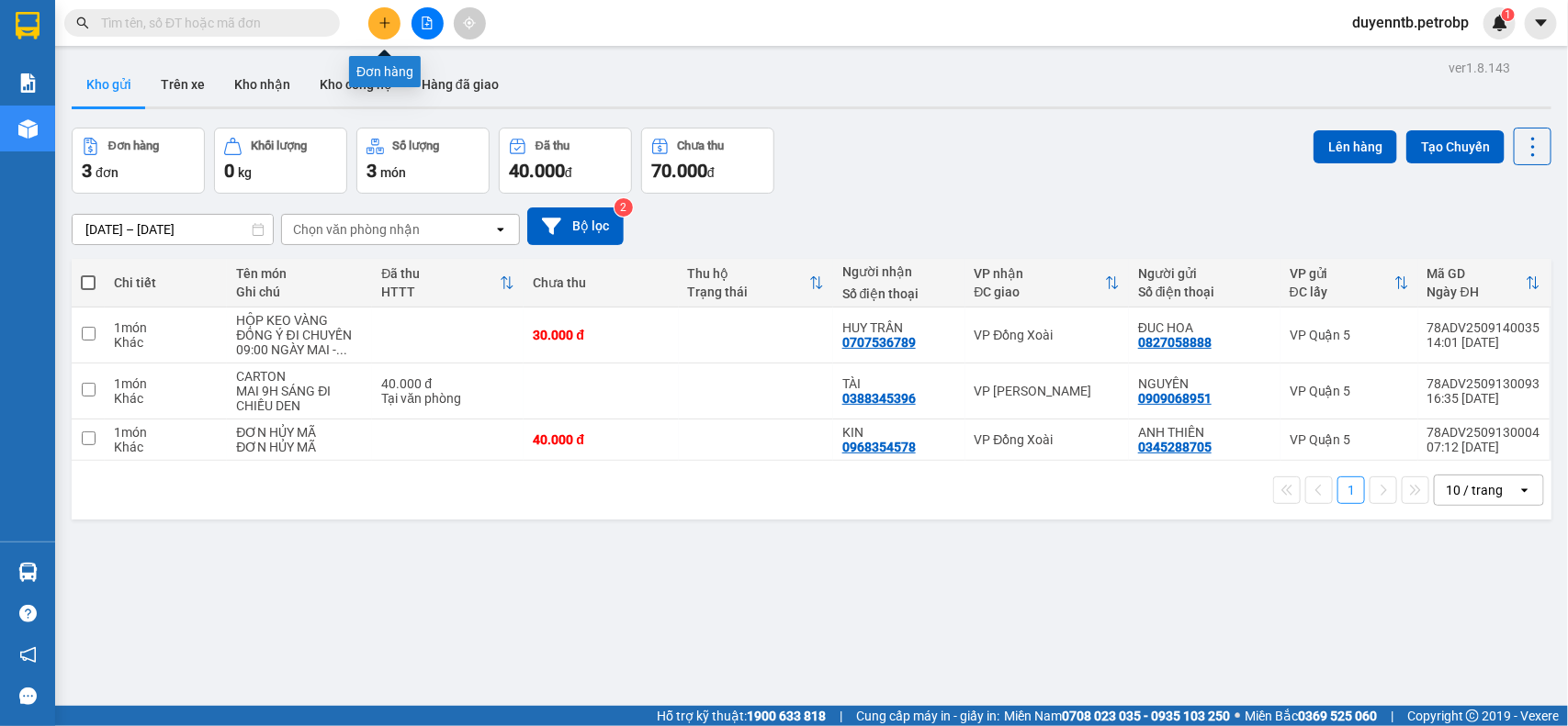
click at [393, 27] on button at bounding box center [384, 23] width 32 height 32
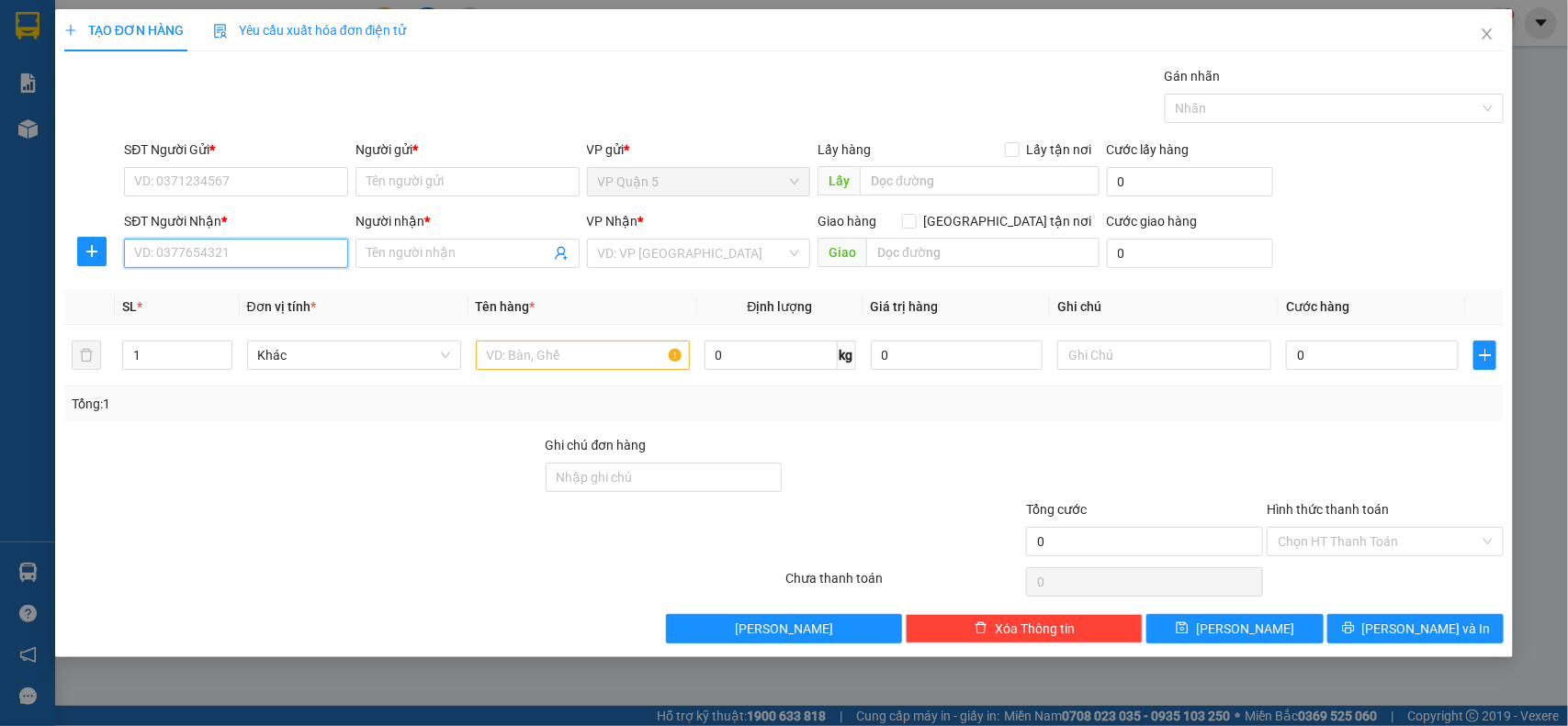
click at [272, 258] on input "SĐT Người Nhận *" at bounding box center [236, 253] width 225 height 29
type input "0973017317"
click at [299, 308] on div "0973017317 0973017317 - CH PHƯƠNG ĐÔNG" at bounding box center [236, 290] width 225 height 37
click at [302, 275] on div "SĐT Người Nhận * 0973017317" at bounding box center [236, 243] width 225 height 64
click at [302, 264] on input "0973017317" at bounding box center [236, 253] width 225 height 29
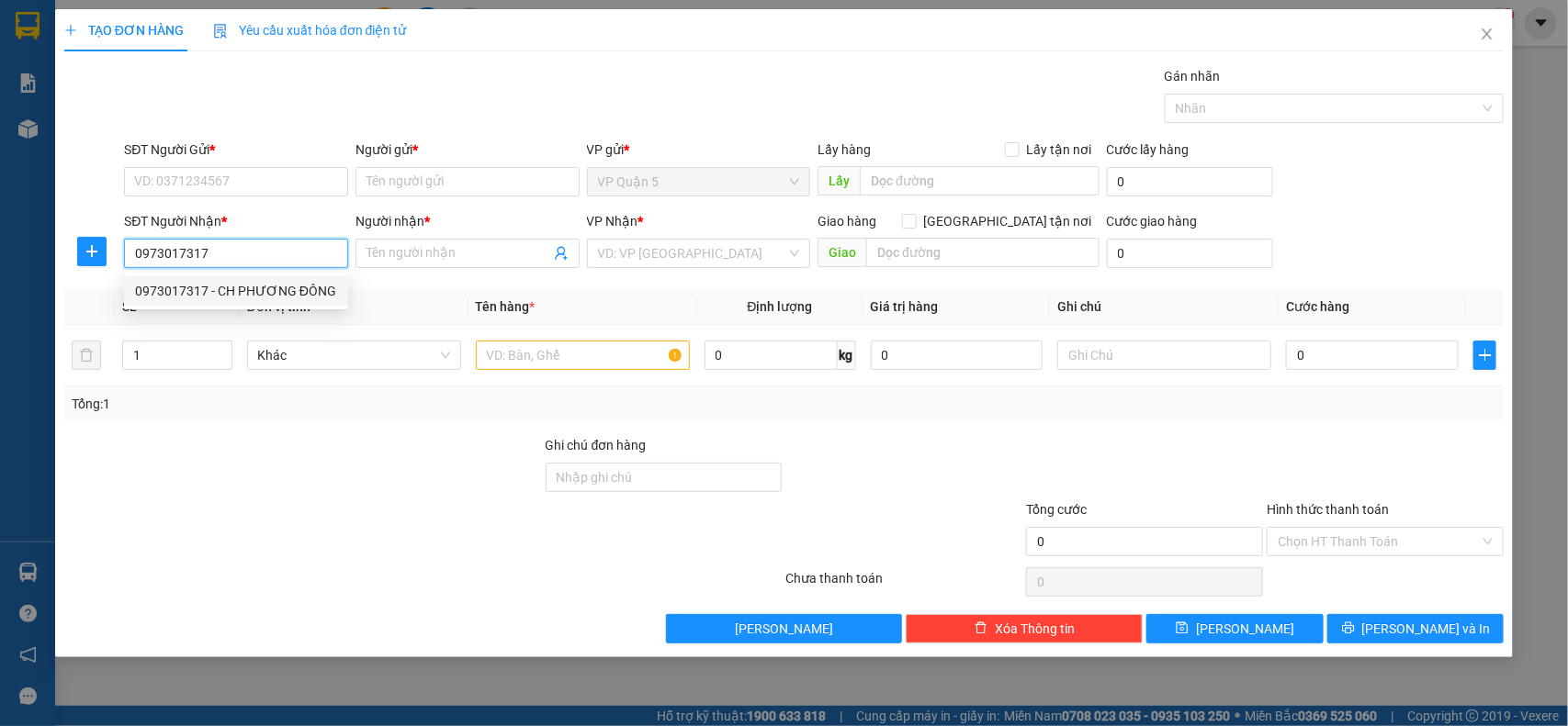
click at [294, 295] on div "0973017317 - CH PHƯƠNG ĐÔNG" at bounding box center [236, 291] width 202 height 21
type input "CH PHƯƠNG ĐÔNG"
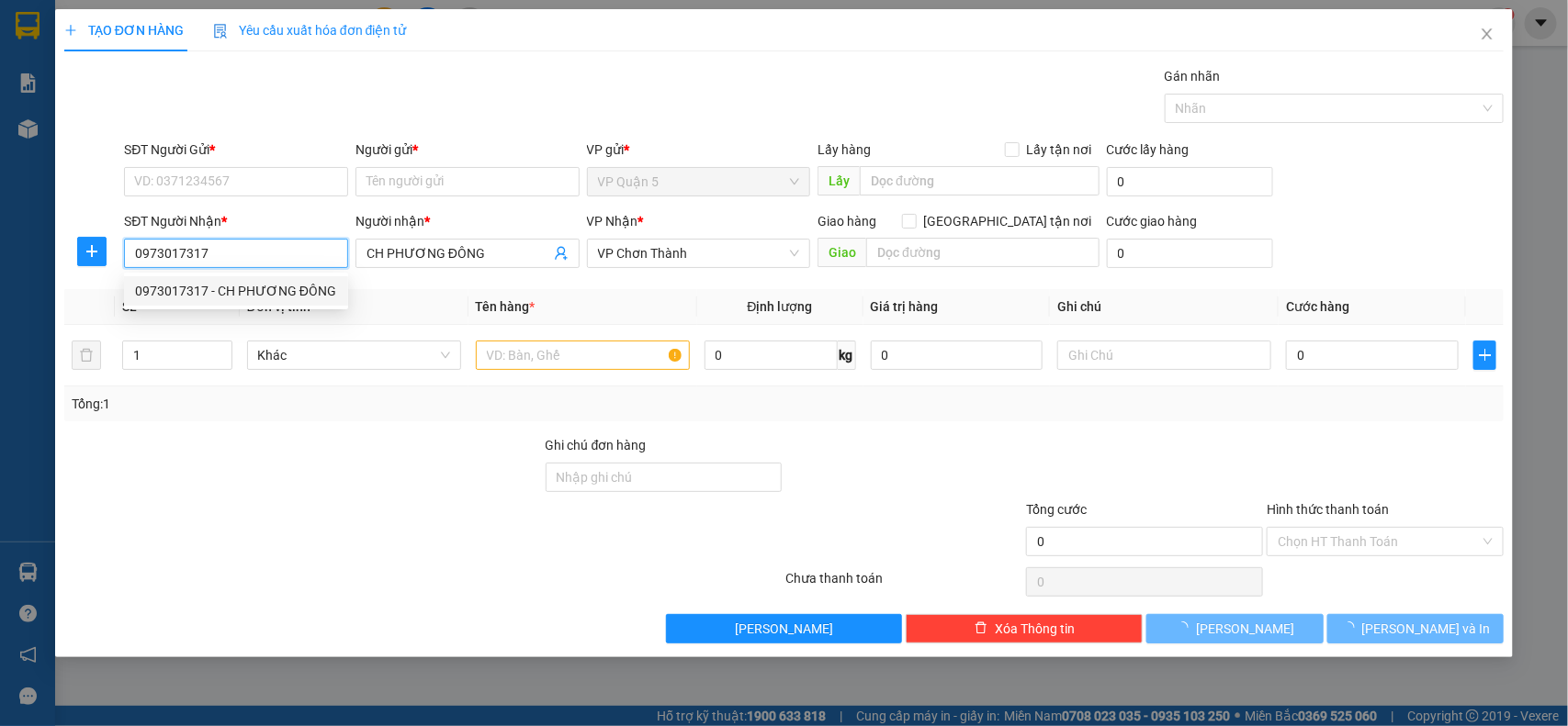
type input "30.000"
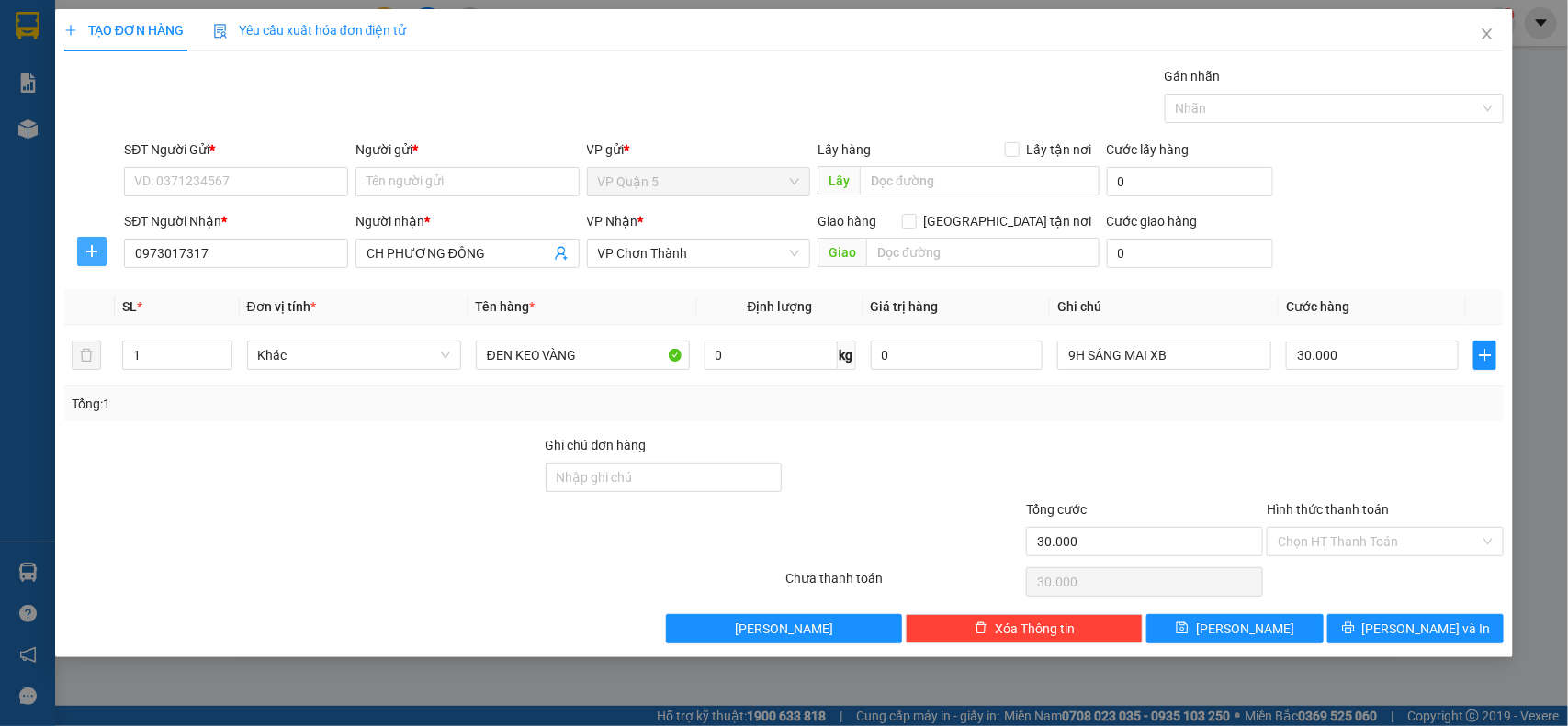
click at [88, 251] on icon "plus" at bounding box center [92, 252] width 15 height 15
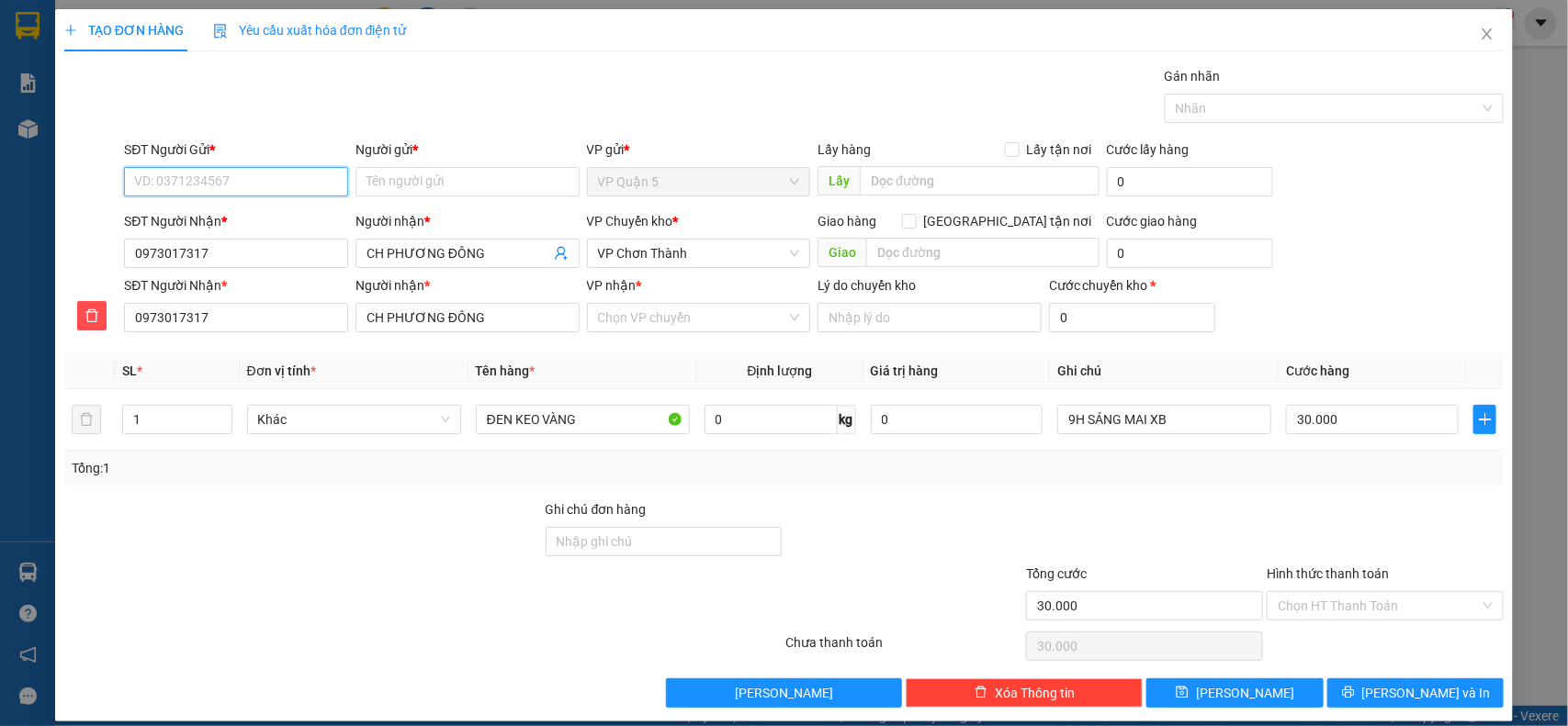
click at [185, 178] on input "SĐT Người Gửi *" at bounding box center [236, 181] width 225 height 29
click at [244, 218] on div "0933123133 - TRỤ" at bounding box center [234, 220] width 199 height 21
type input "0933123133"
type input "TRỤ"
click at [703, 260] on span "VP Chơn Thành" at bounding box center [699, 253] width 202 height 27
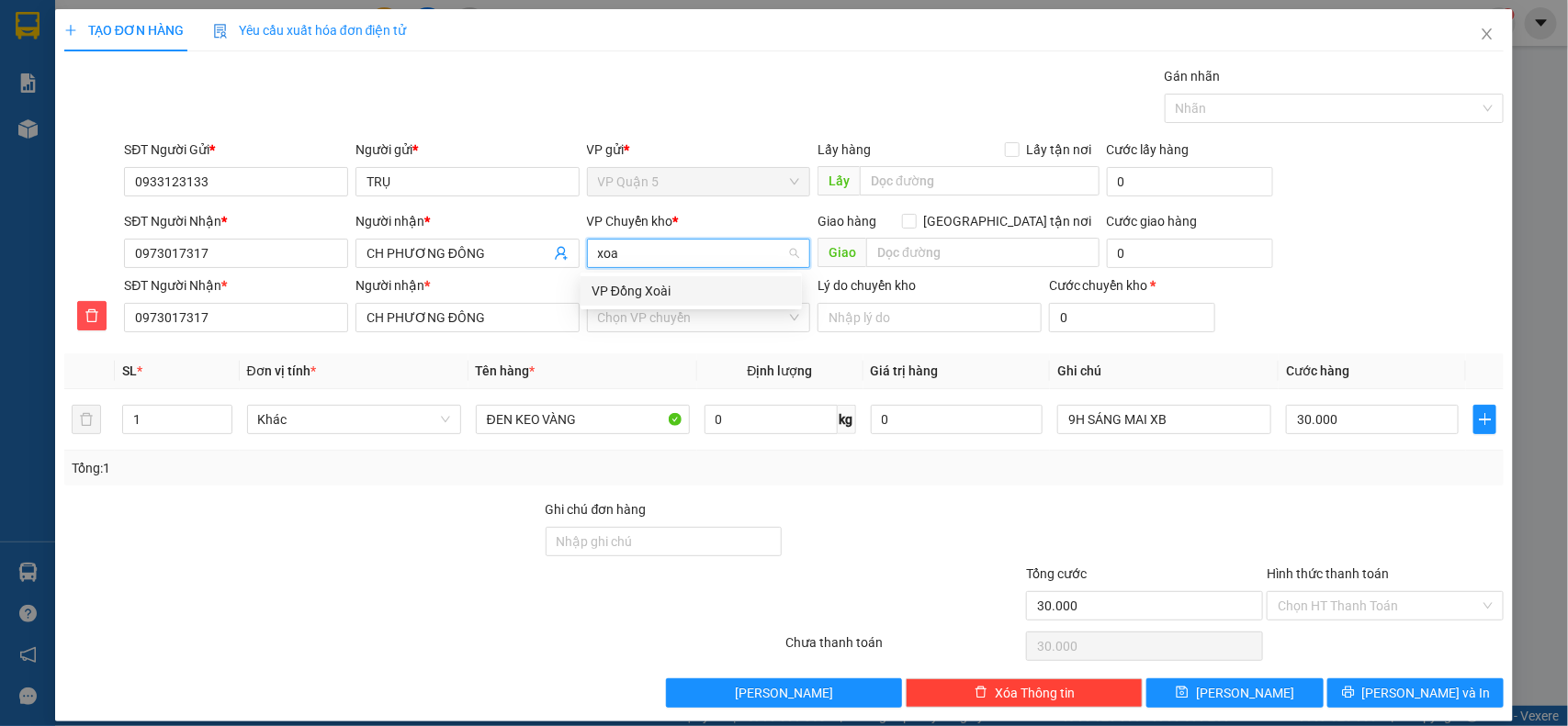
type input "xoai"
click at [685, 283] on div "VP Đồng Xoài" at bounding box center [691, 291] width 199 height 21
click at [663, 317] on input "VP nhận *" at bounding box center [692, 317] width 189 height 27
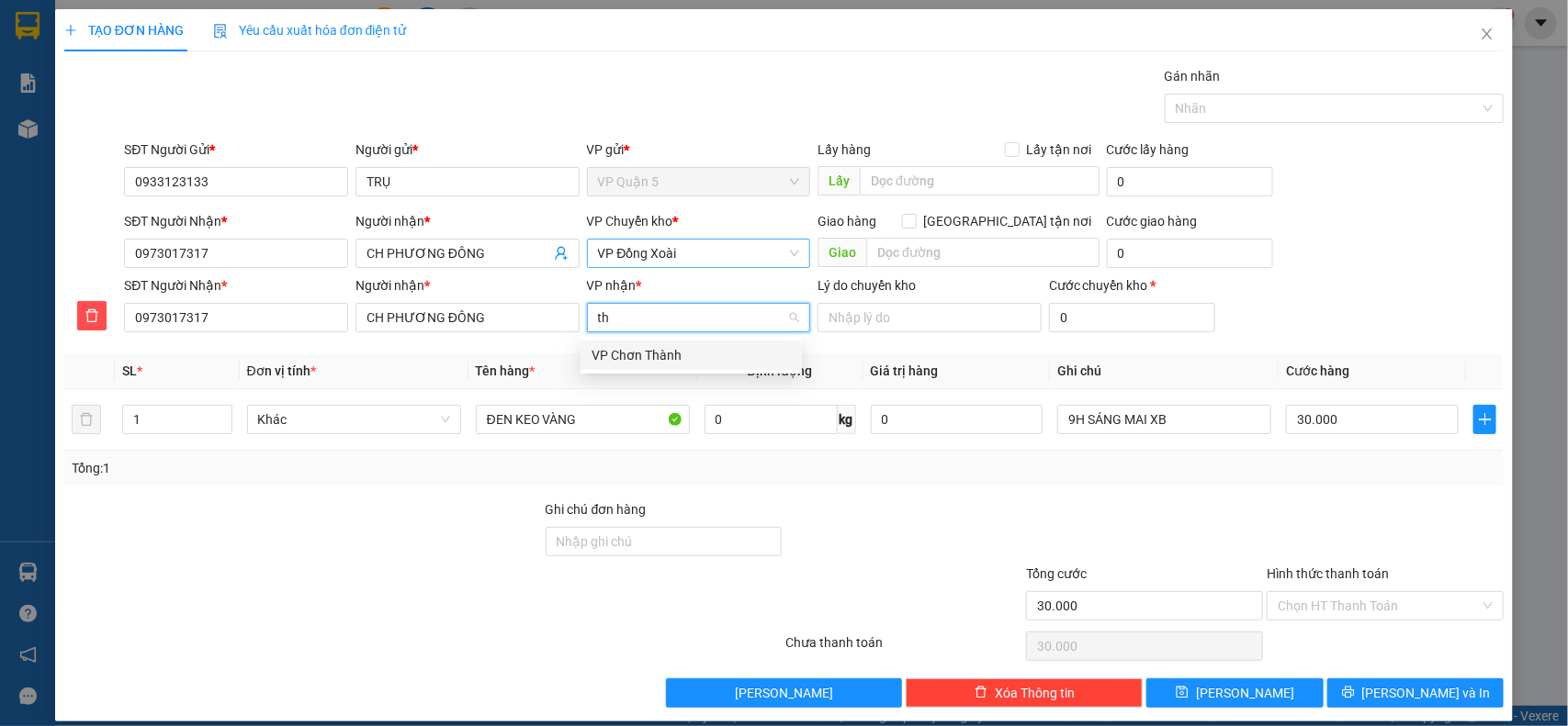
type input "tha"
click at [632, 348] on div "VP Chơn Thành" at bounding box center [691, 356] width 199 height 21
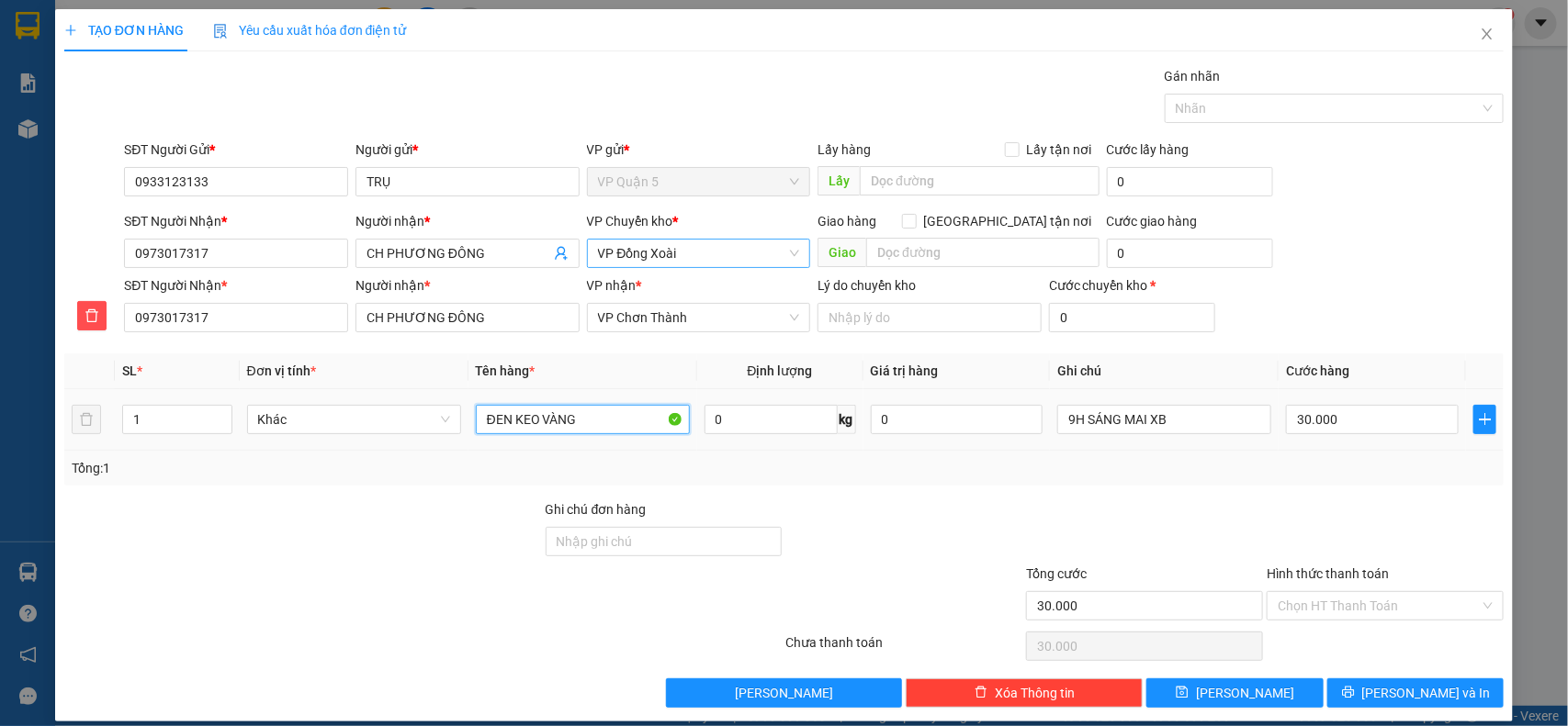
click at [71, 429] on tr "1 Khác ĐEN KEO VÀNG 0 kg 0 9H SÁNG MAI XB 30.000" at bounding box center [784, 421] width 1440 height 62
type input "c"
type input "carton xanh"
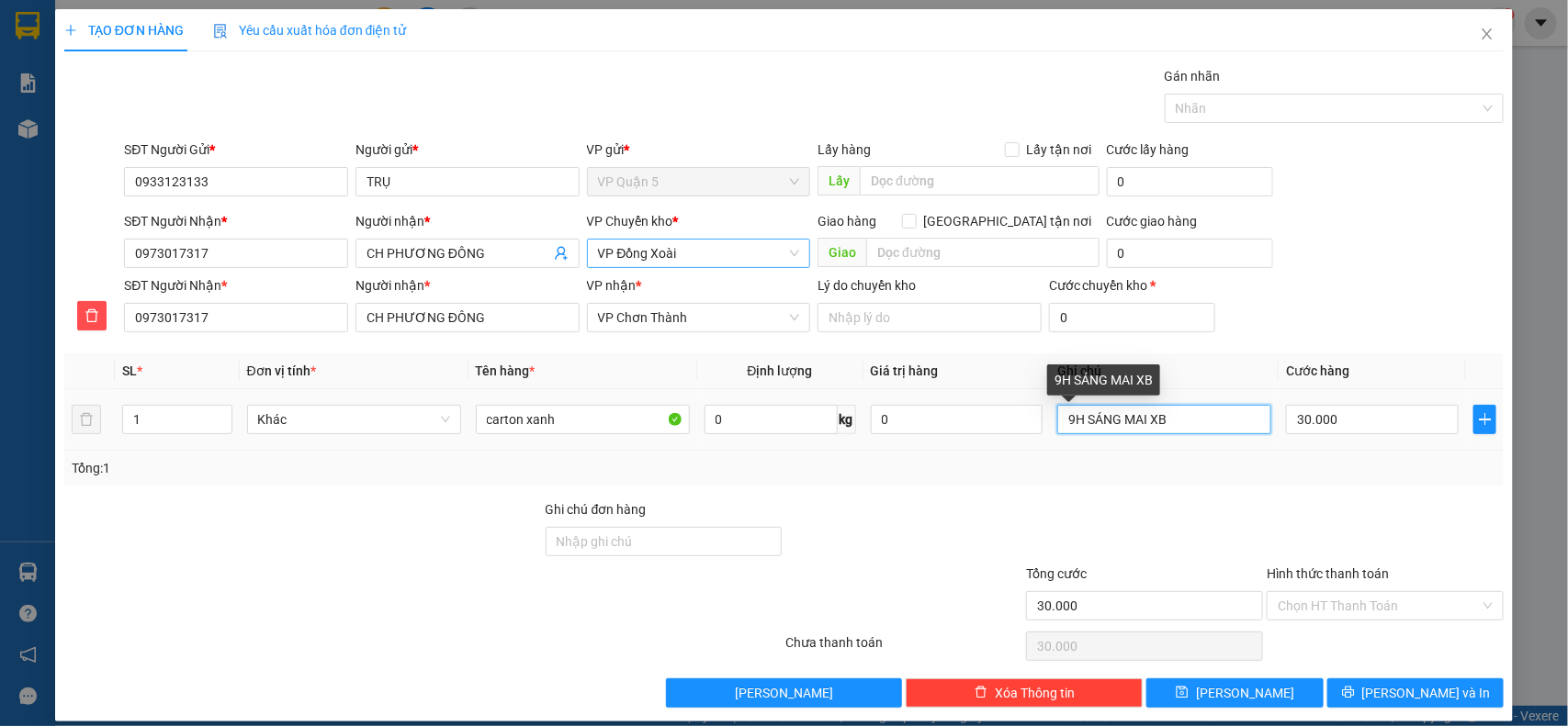
click at [1108, 418] on input "9H SÁNG MAI XB" at bounding box center [1164, 419] width 214 height 29
click at [1155, 424] on input "mai 14h" at bounding box center [1164, 419] width 214 height 29
type input "mai 14h tối đến"
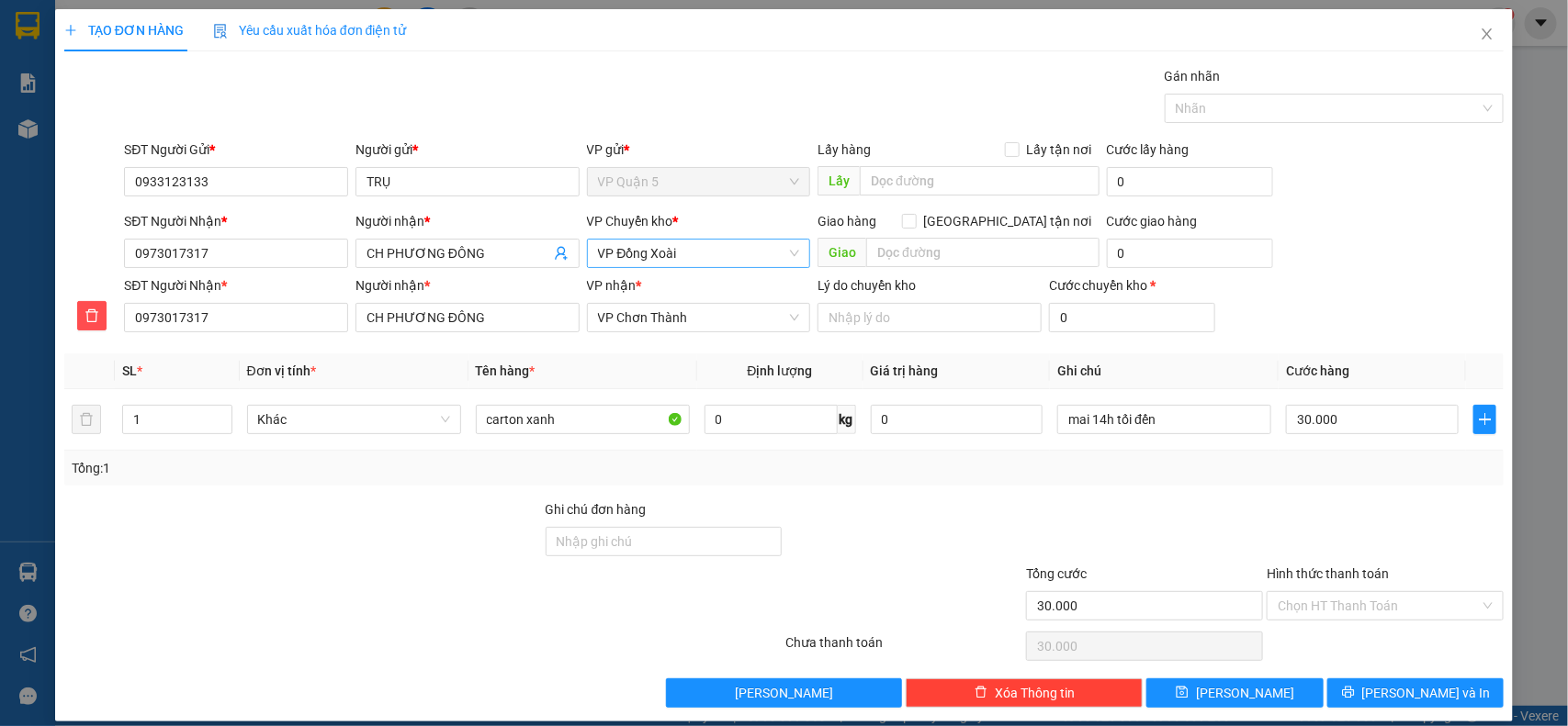
drag, startPoint x: 1353, startPoint y: 669, endPoint x: 1353, endPoint y: 680, distance: 11.0
click at [1353, 672] on div "Transit Pickup Surcharge Ids Transit Deliver Surcharge Ids Transit Deliver Surc…" at bounding box center [784, 386] width 1440 height 641
click at [1356, 691] on button "[PERSON_NAME] và In" at bounding box center [1416, 693] width 177 height 29
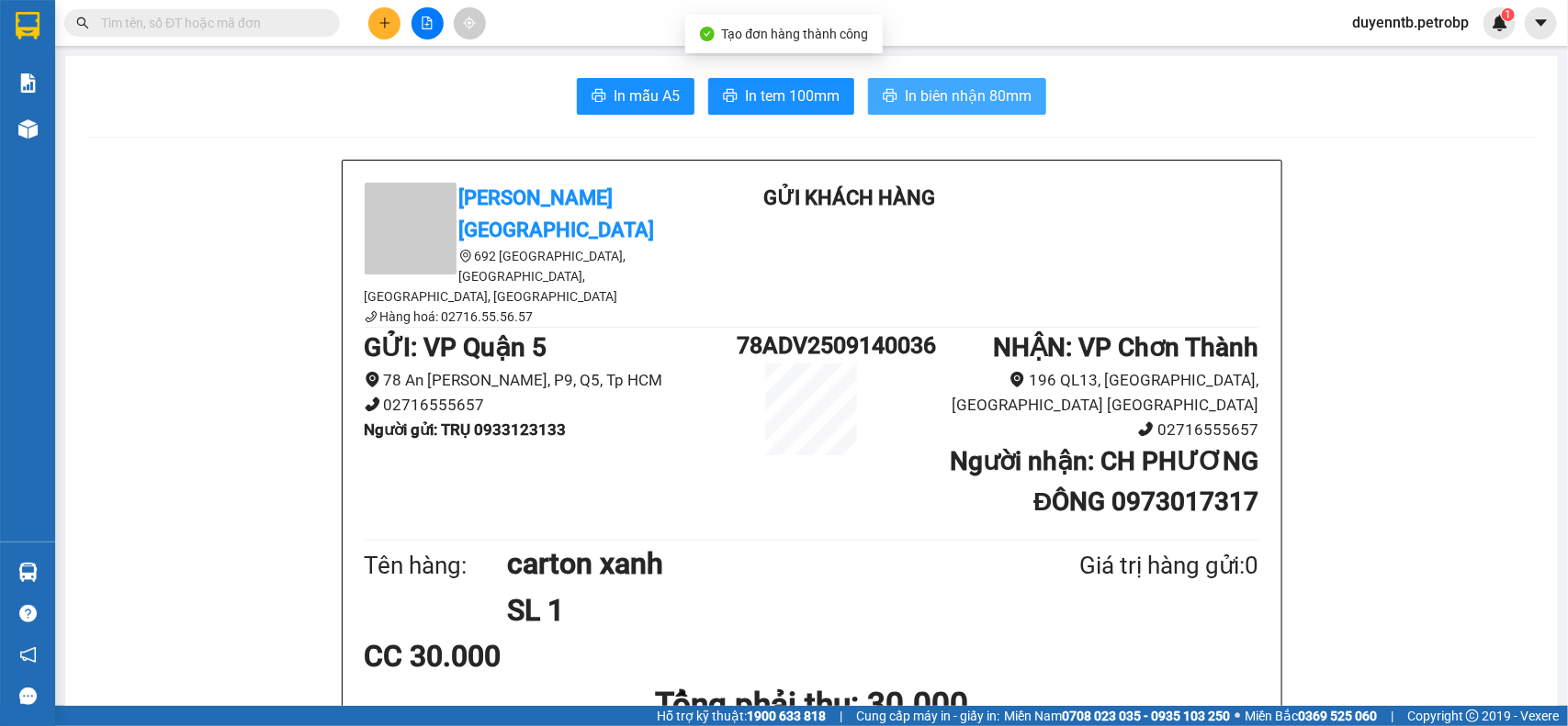
click at [970, 98] on span "In biên nhận 80mm" at bounding box center [968, 96] width 127 height 23
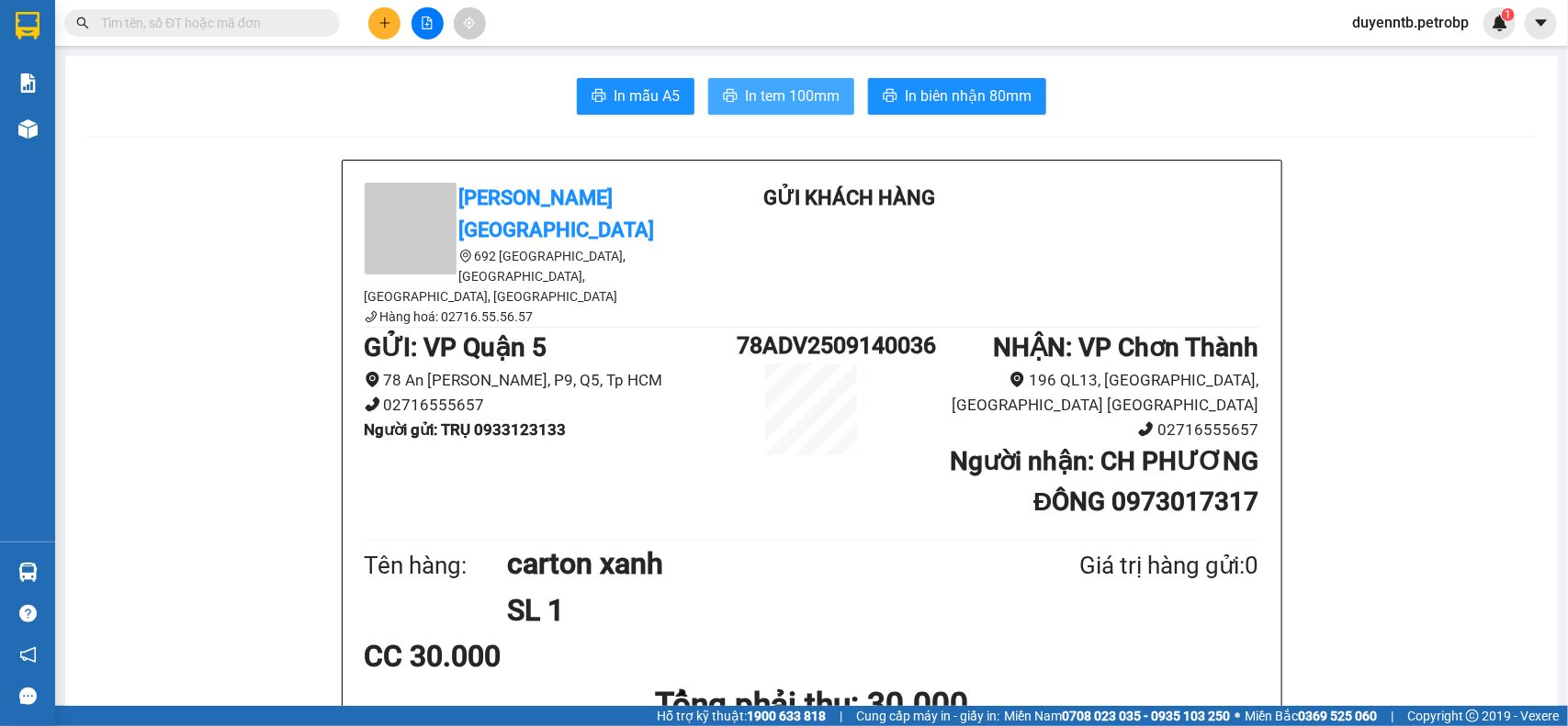
click at [783, 103] on span "In tem 100mm" at bounding box center [792, 96] width 95 height 23
